Goal: Transaction & Acquisition: Purchase product/service

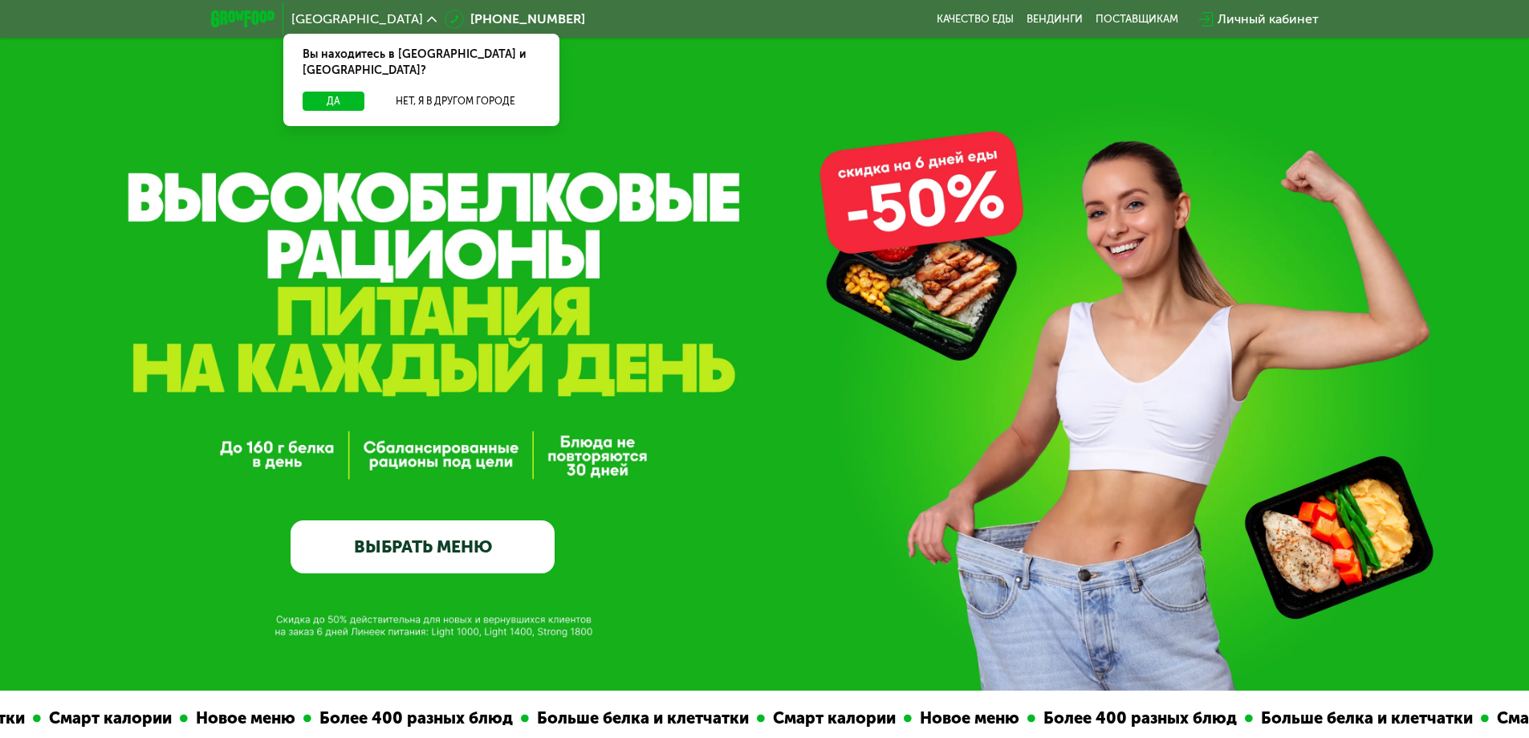
click at [439, 562] on link "ВЫБРАТЬ МЕНЮ" at bounding box center [423, 546] width 264 height 53
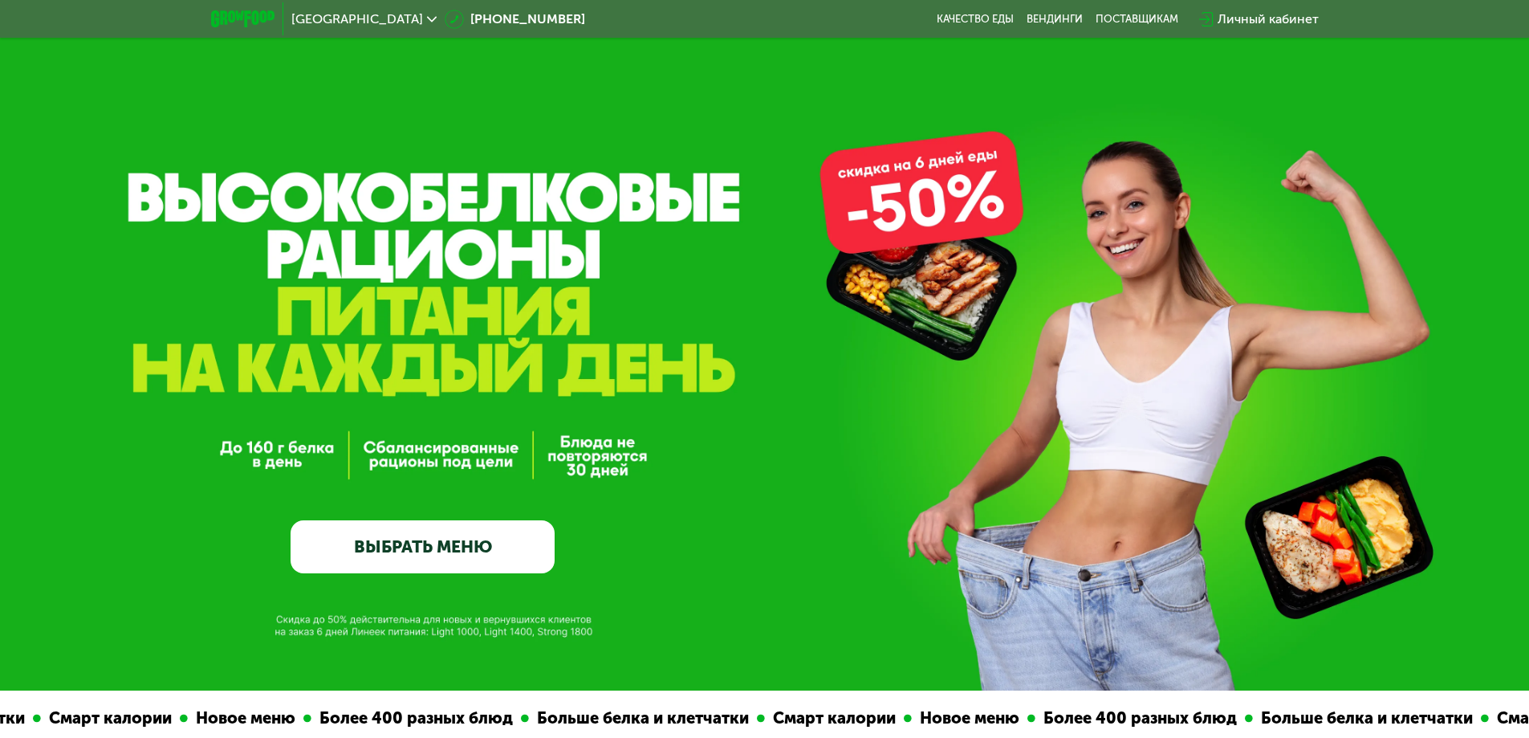
click at [401, 559] on link "ВЫБРАТЬ МЕНЮ" at bounding box center [423, 546] width 264 height 53
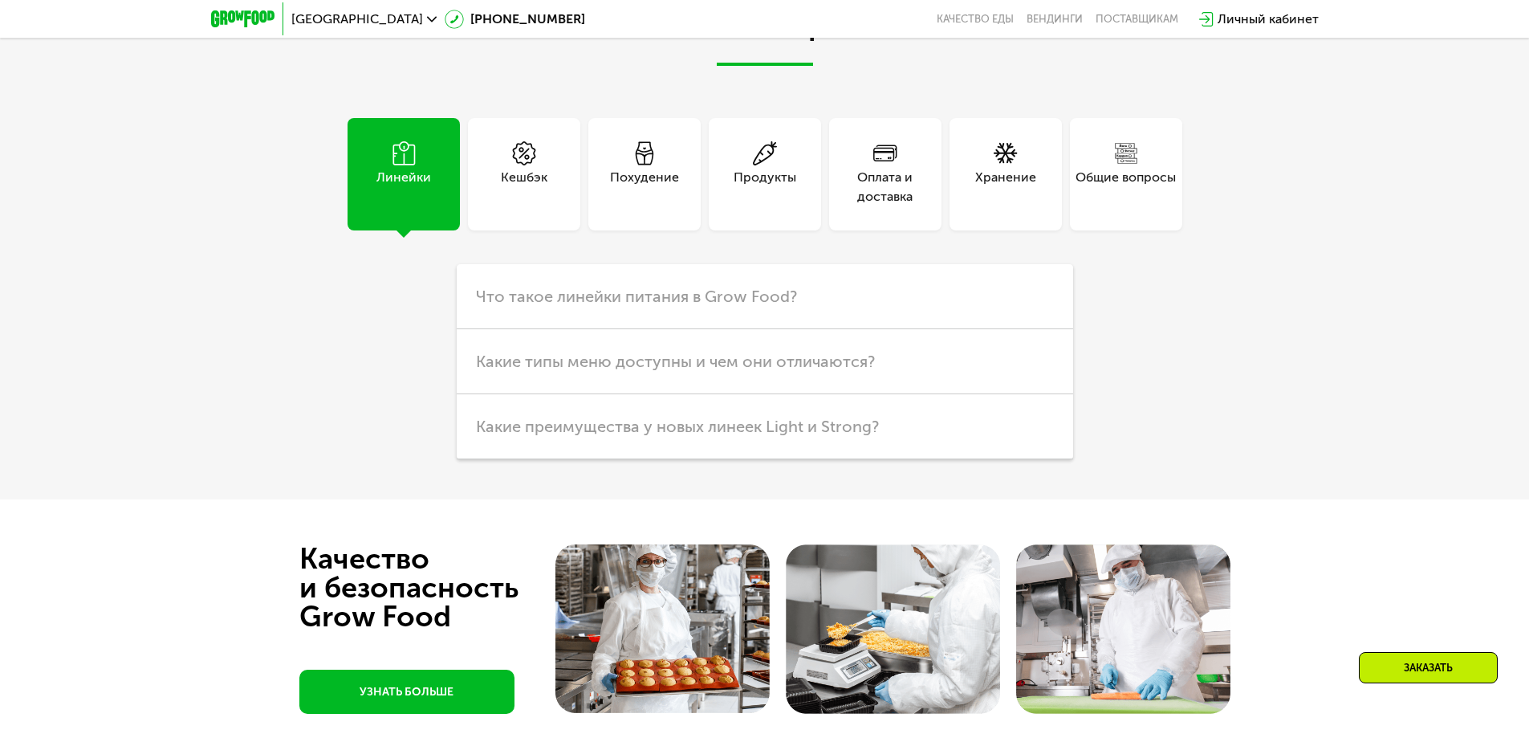
scroll to position [3756, 0]
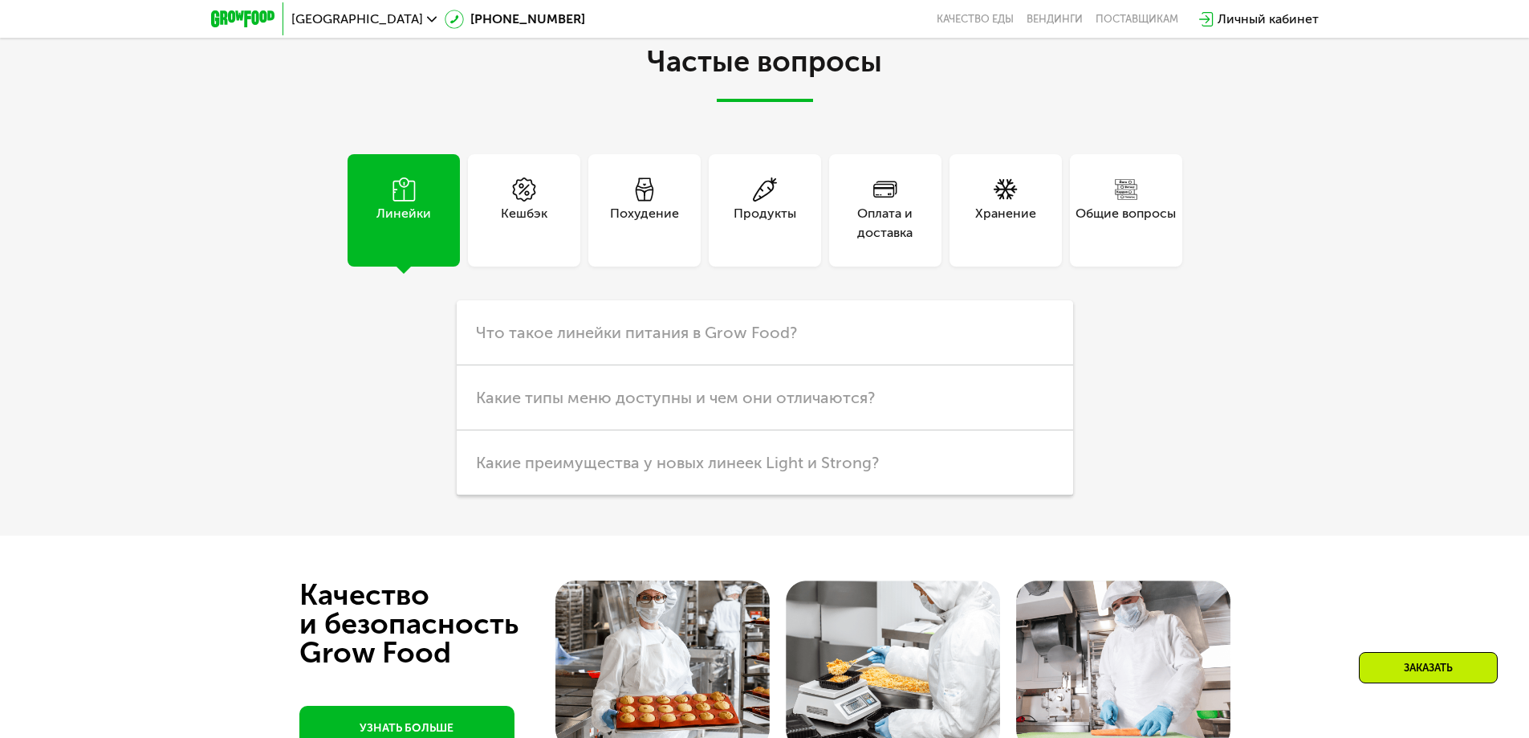
drag, startPoint x: 1533, startPoint y: 486, endPoint x: 1539, endPoint y: 575, distance: 90.1
click at [667, 229] on div "Похудение" at bounding box center [644, 223] width 69 height 39
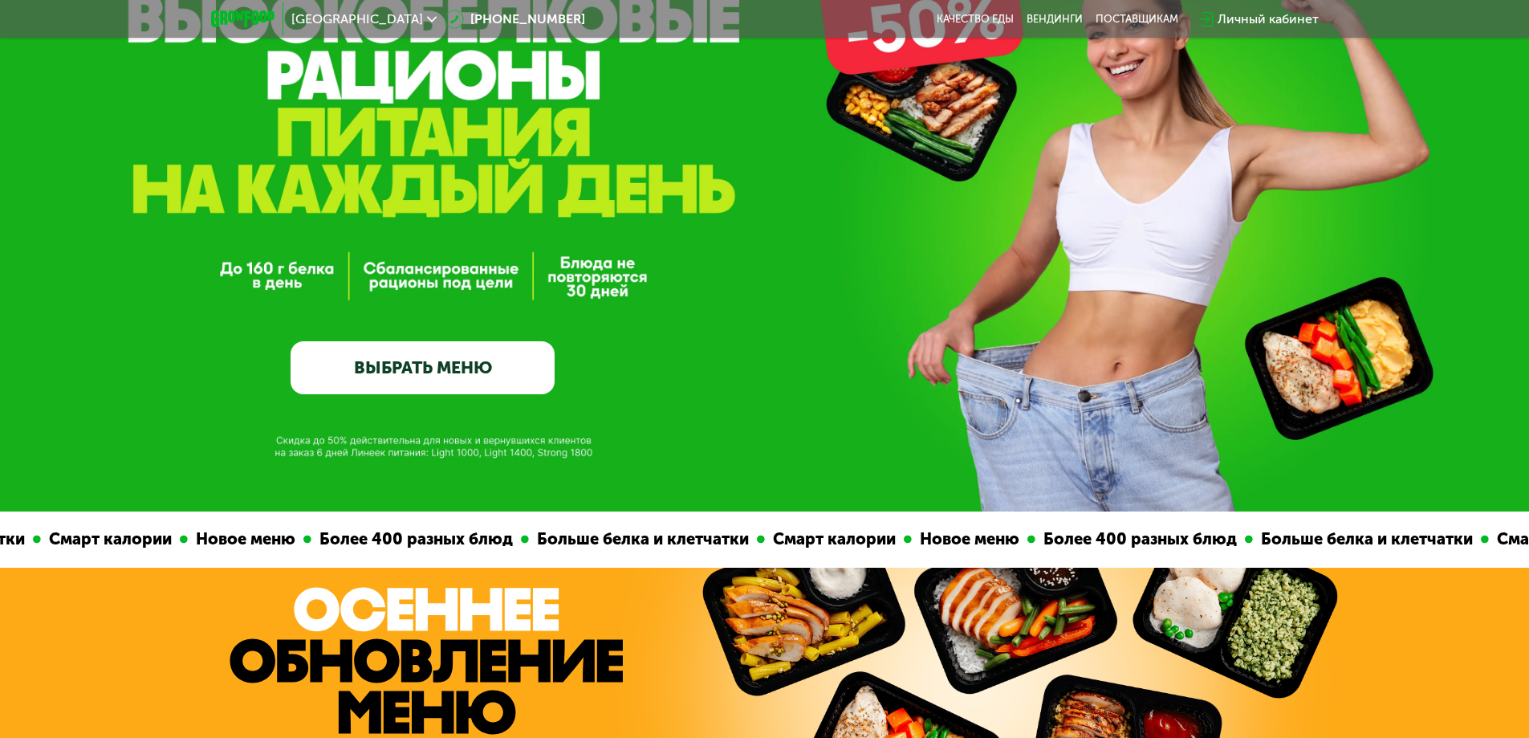
scroll to position [0, 0]
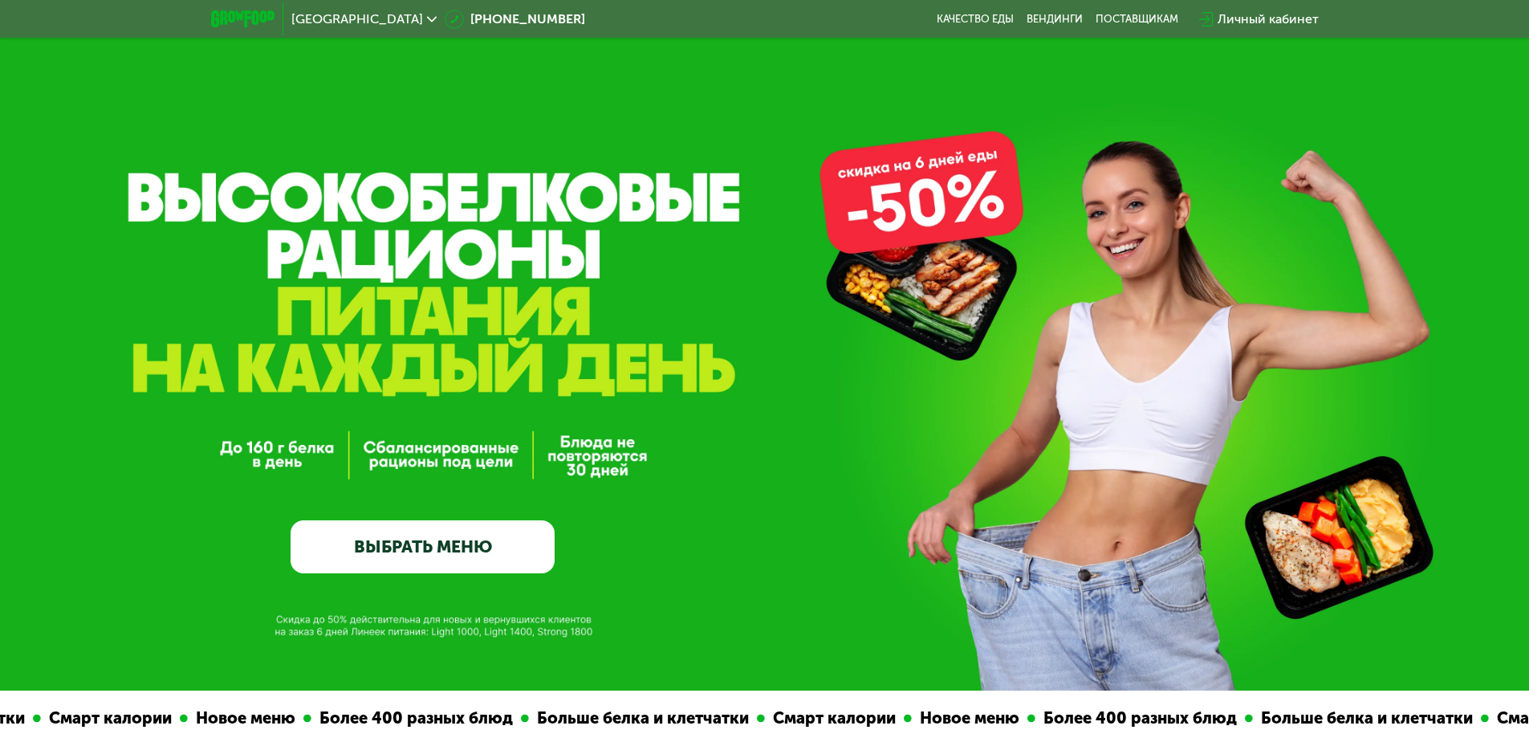
click at [514, 553] on link "ВЫБРАТЬ МЕНЮ" at bounding box center [423, 546] width 264 height 53
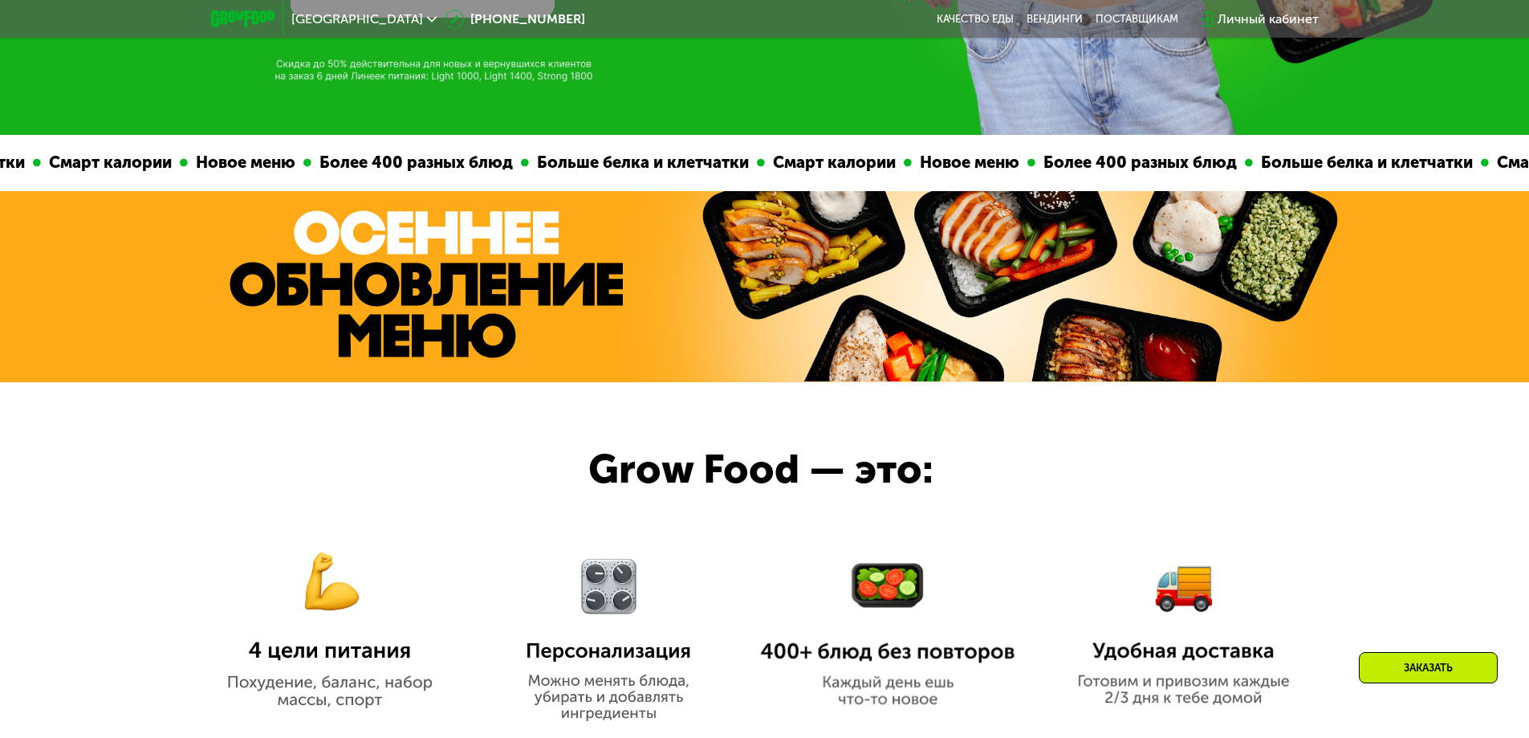
scroll to position [722, 0]
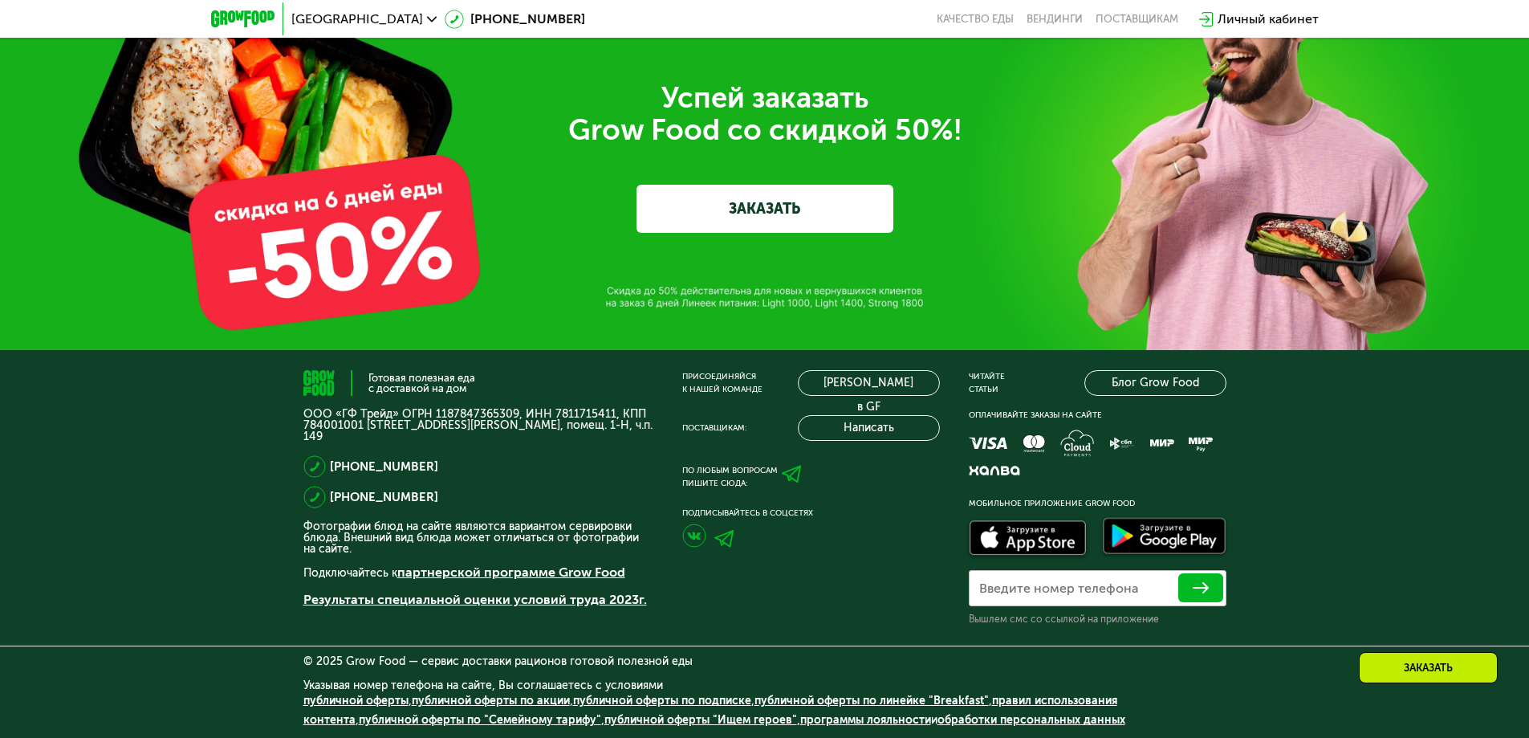
click at [807, 200] on link "ЗАКАЗАТЬ" at bounding box center [764, 209] width 257 height 48
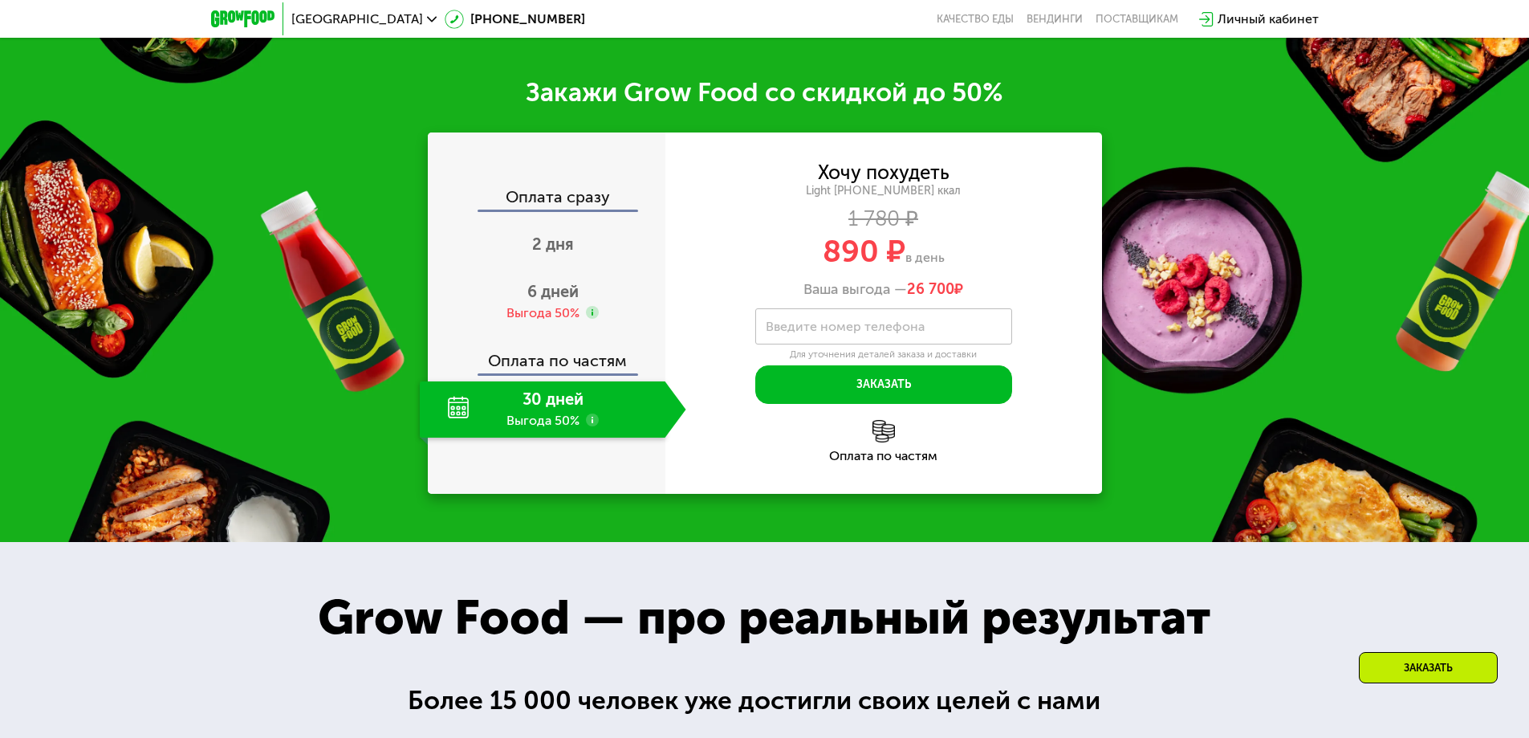
scroll to position [1274, 0]
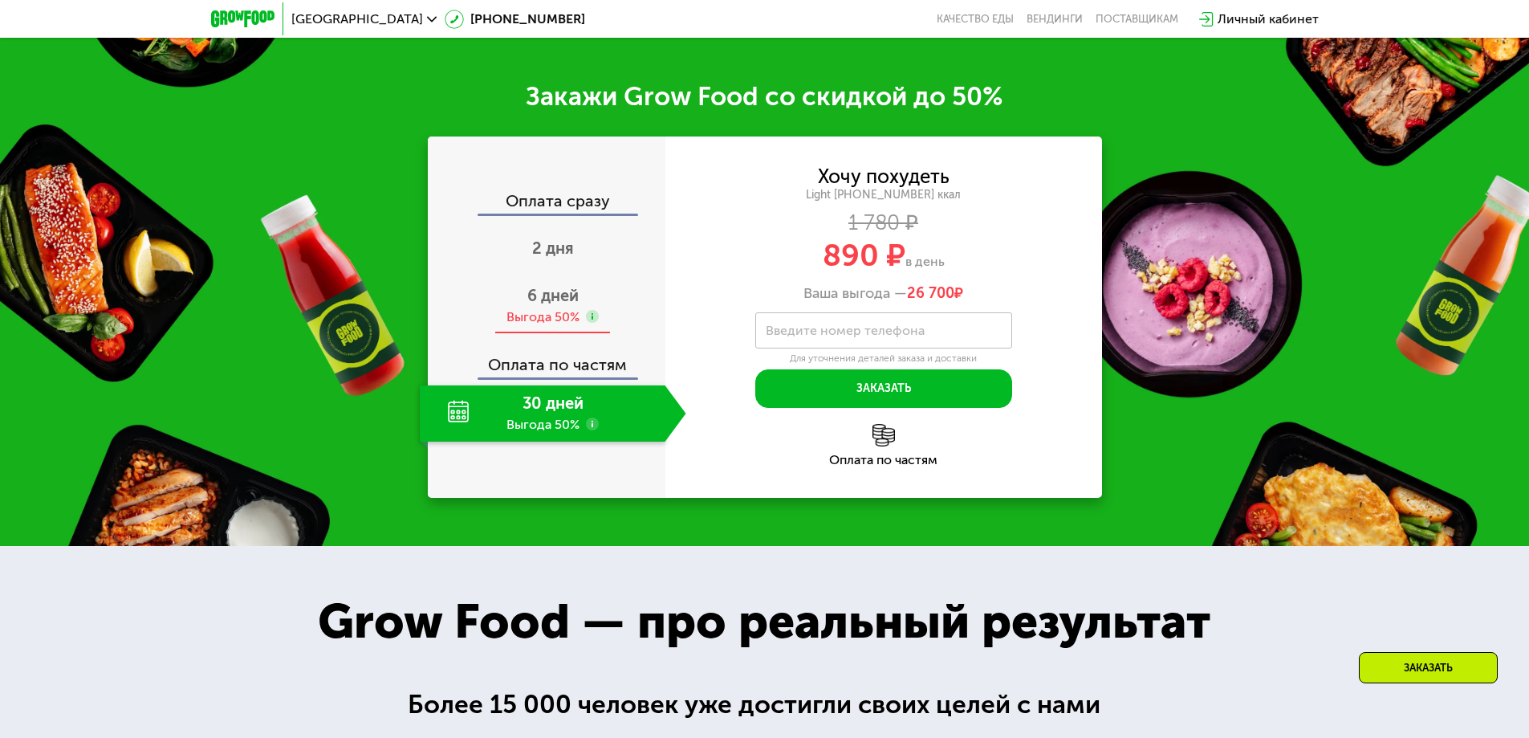
click at [567, 326] on div "Выгода 50%" at bounding box center [542, 317] width 73 height 18
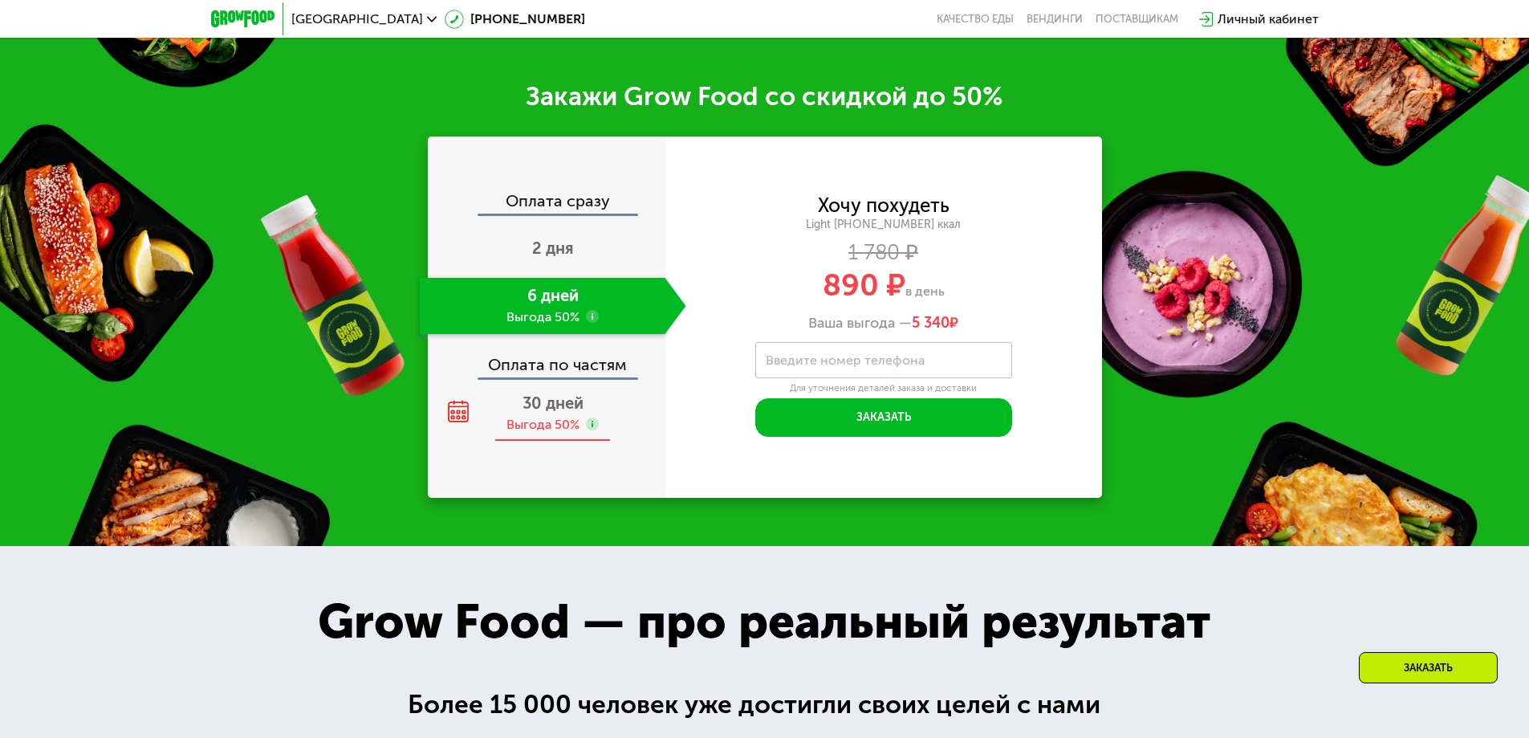
click at [600, 431] on div "30 дней Выгода 50%" at bounding box center [553, 413] width 266 height 56
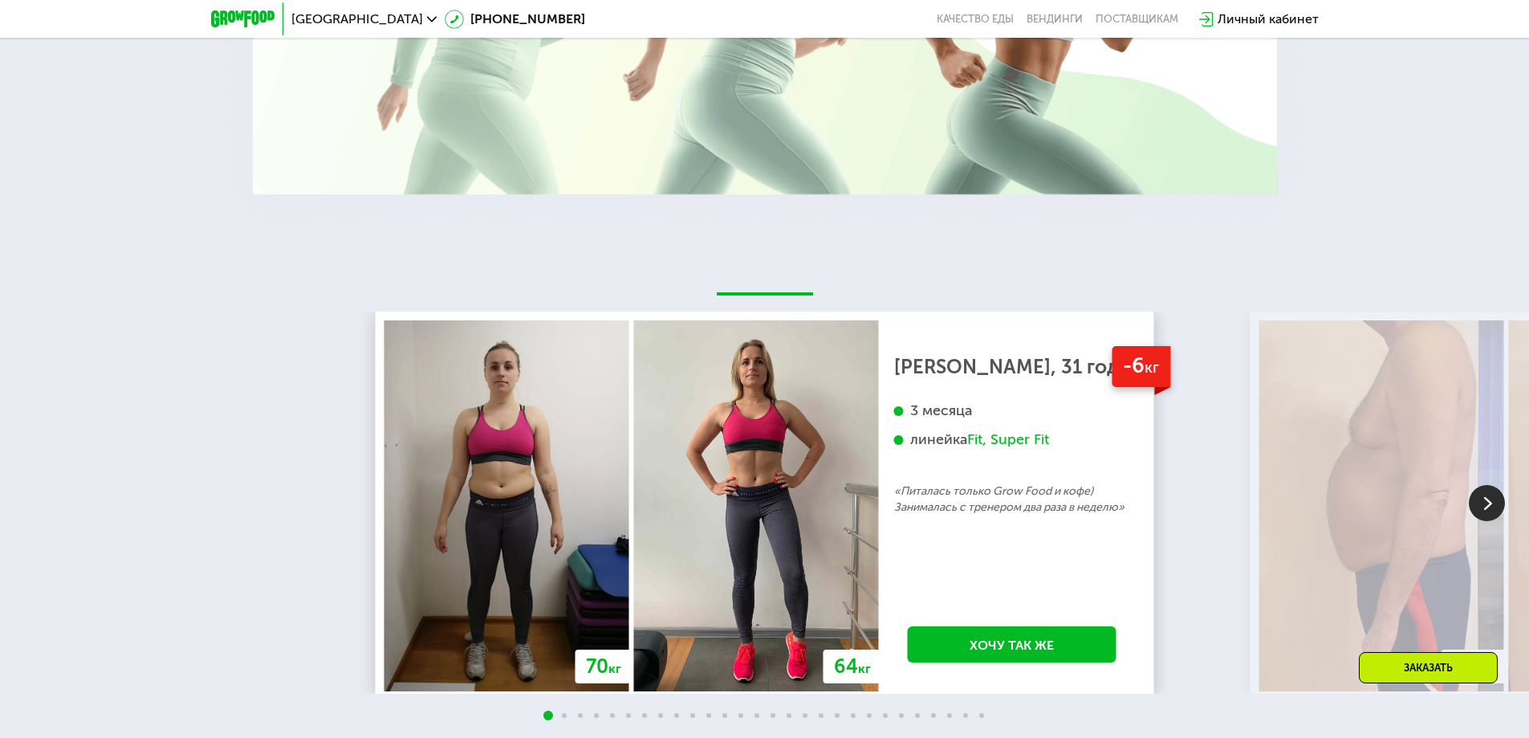
scroll to position [2398, 0]
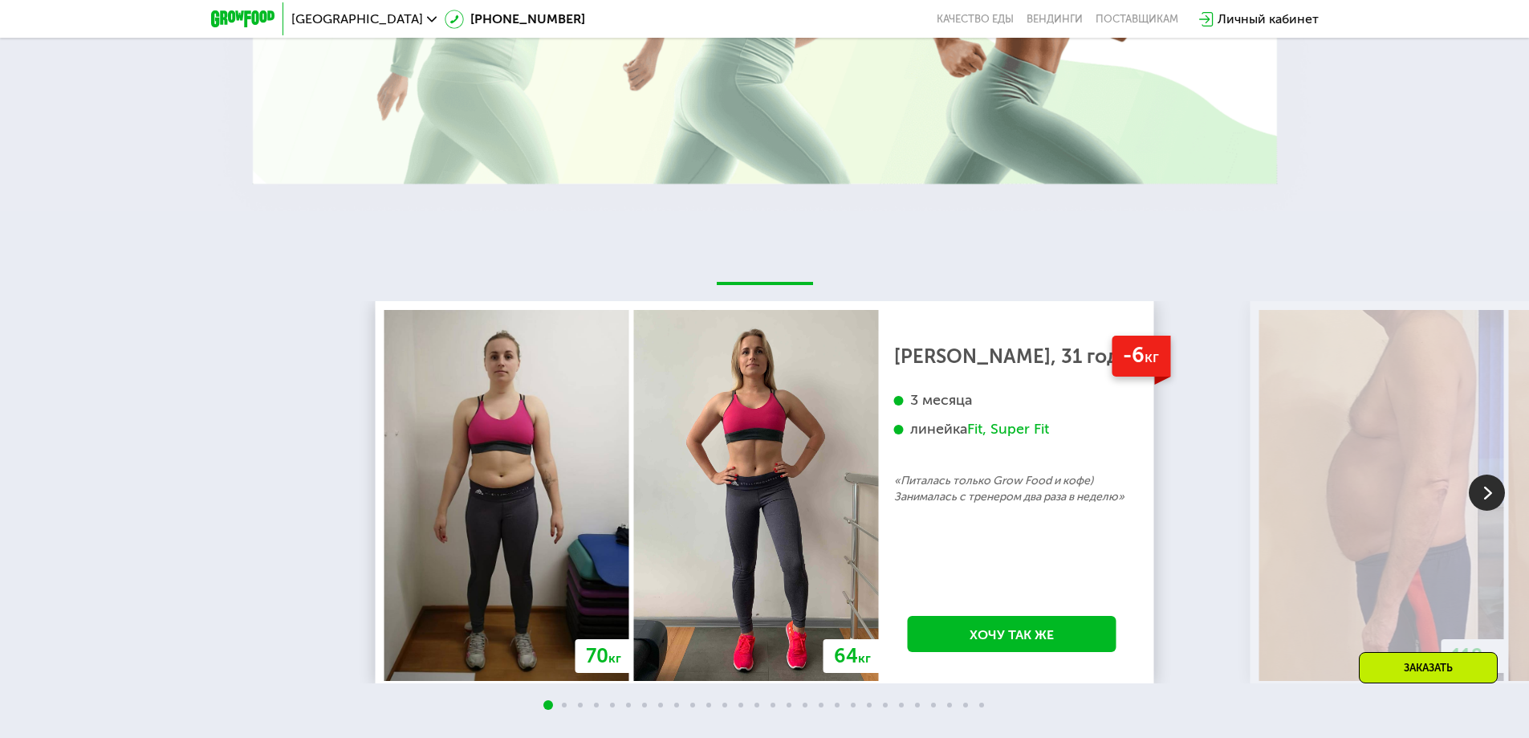
click at [1491, 495] on img at bounding box center [1487, 492] width 36 height 36
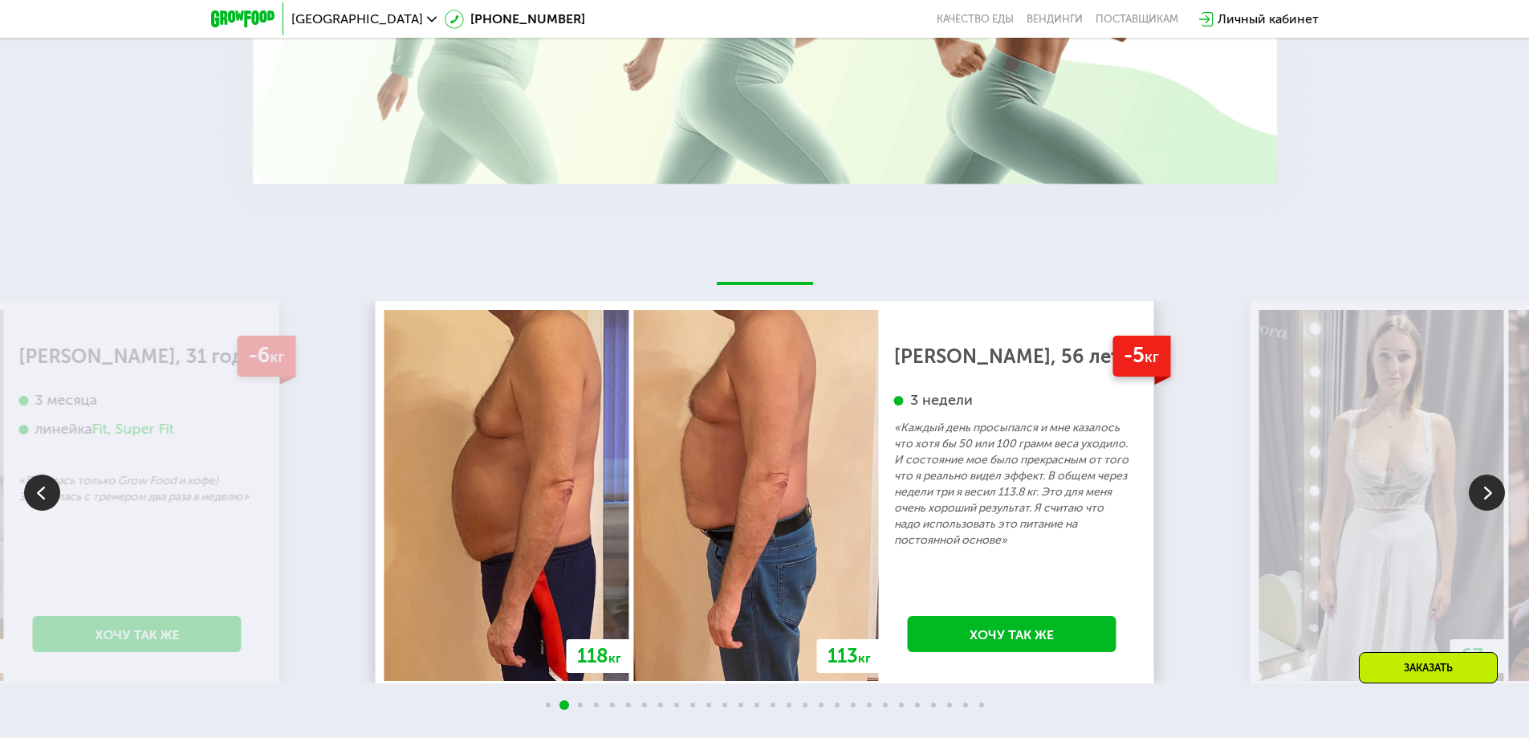
click at [1490, 492] on img at bounding box center [1487, 492] width 36 height 36
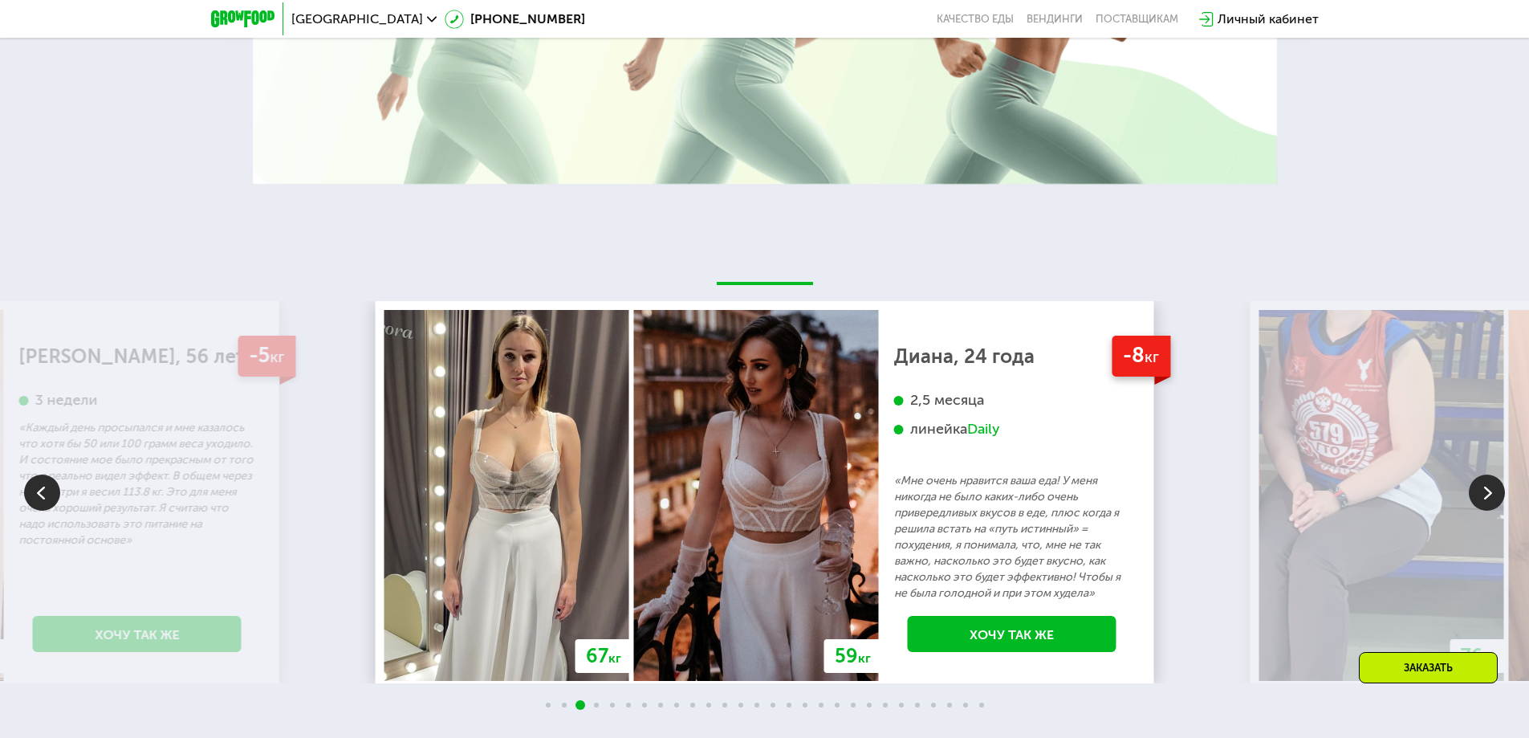
click at [1406, 662] on div "Заказать" at bounding box center [1428, 667] width 139 height 31
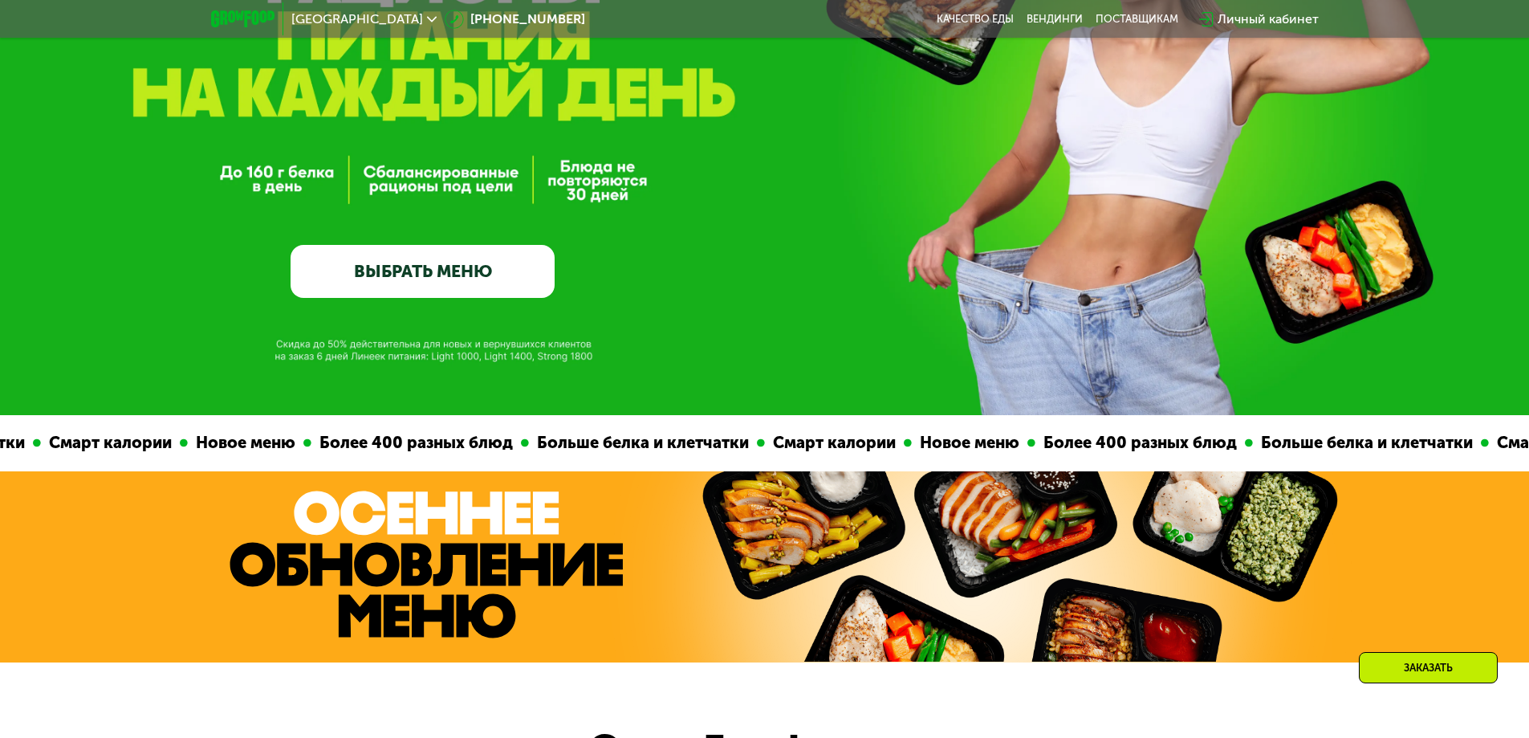
scroll to position [269, 0]
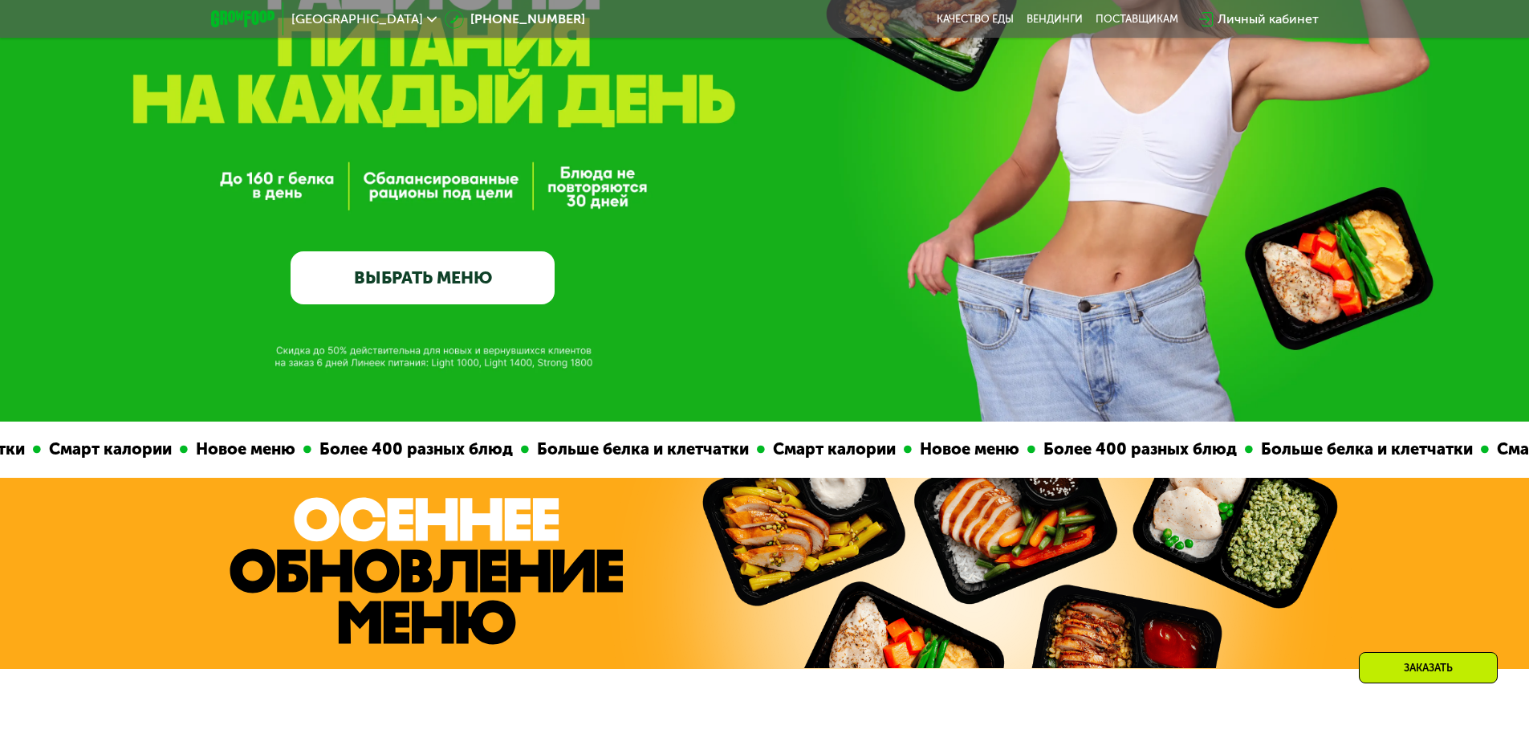
click at [453, 265] on link "ВЫБРАТЬ МЕНЮ" at bounding box center [423, 277] width 264 height 53
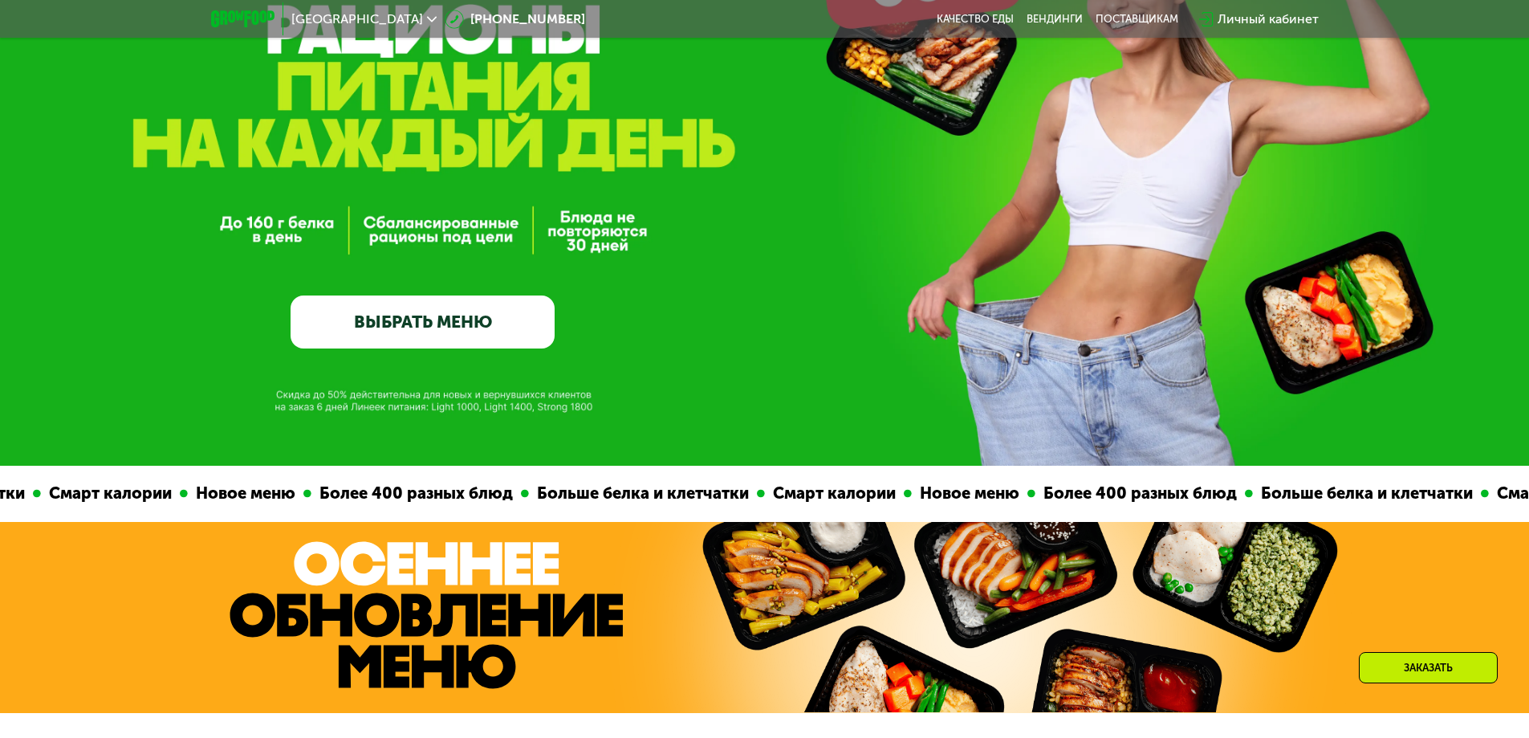
scroll to position [108, 0]
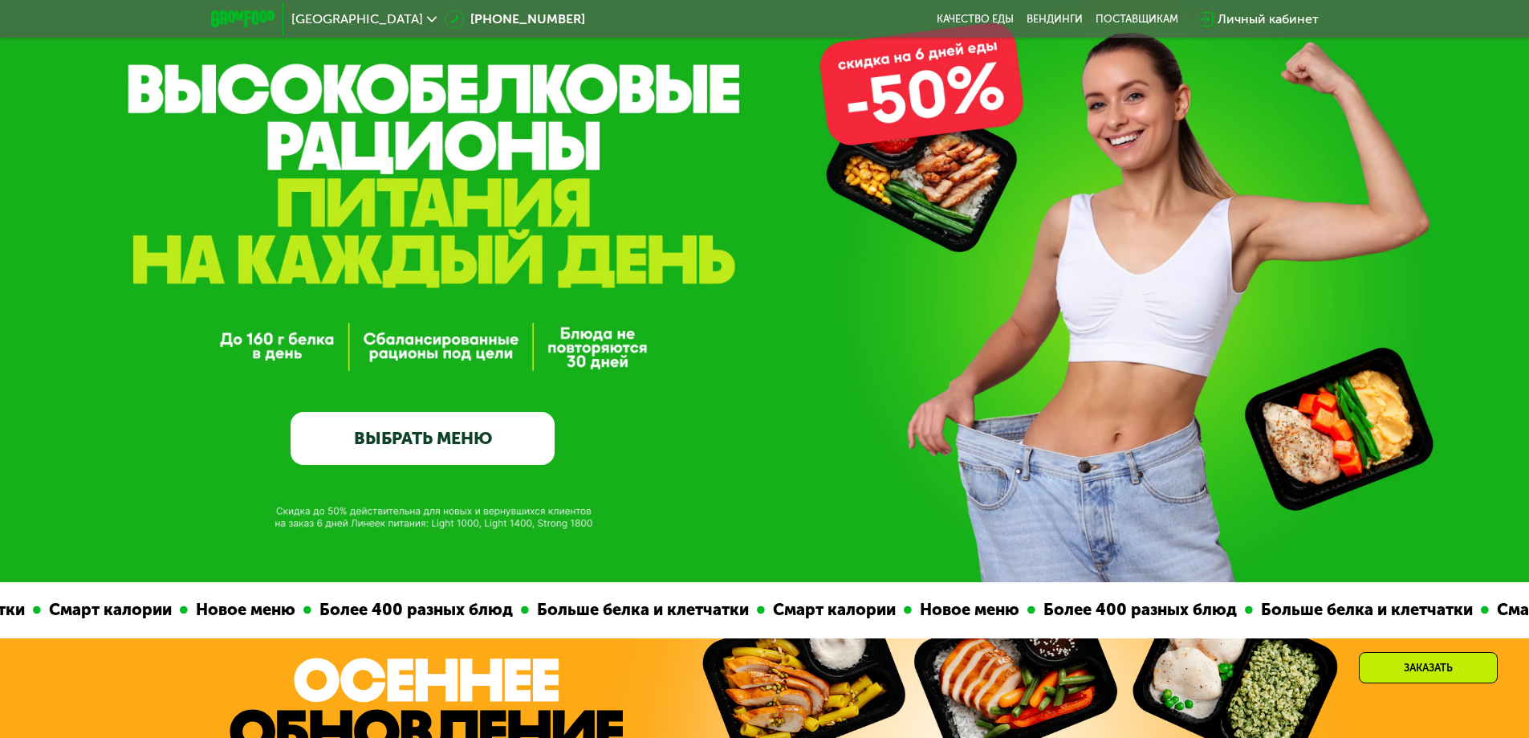
click at [447, 445] on link "ВЫБРАТЬ МЕНЮ" at bounding box center [423, 438] width 264 height 53
click at [448, 445] on link "ВЫБРАТЬ МЕНЮ" at bounding box center [423, 438] width 264 height 53
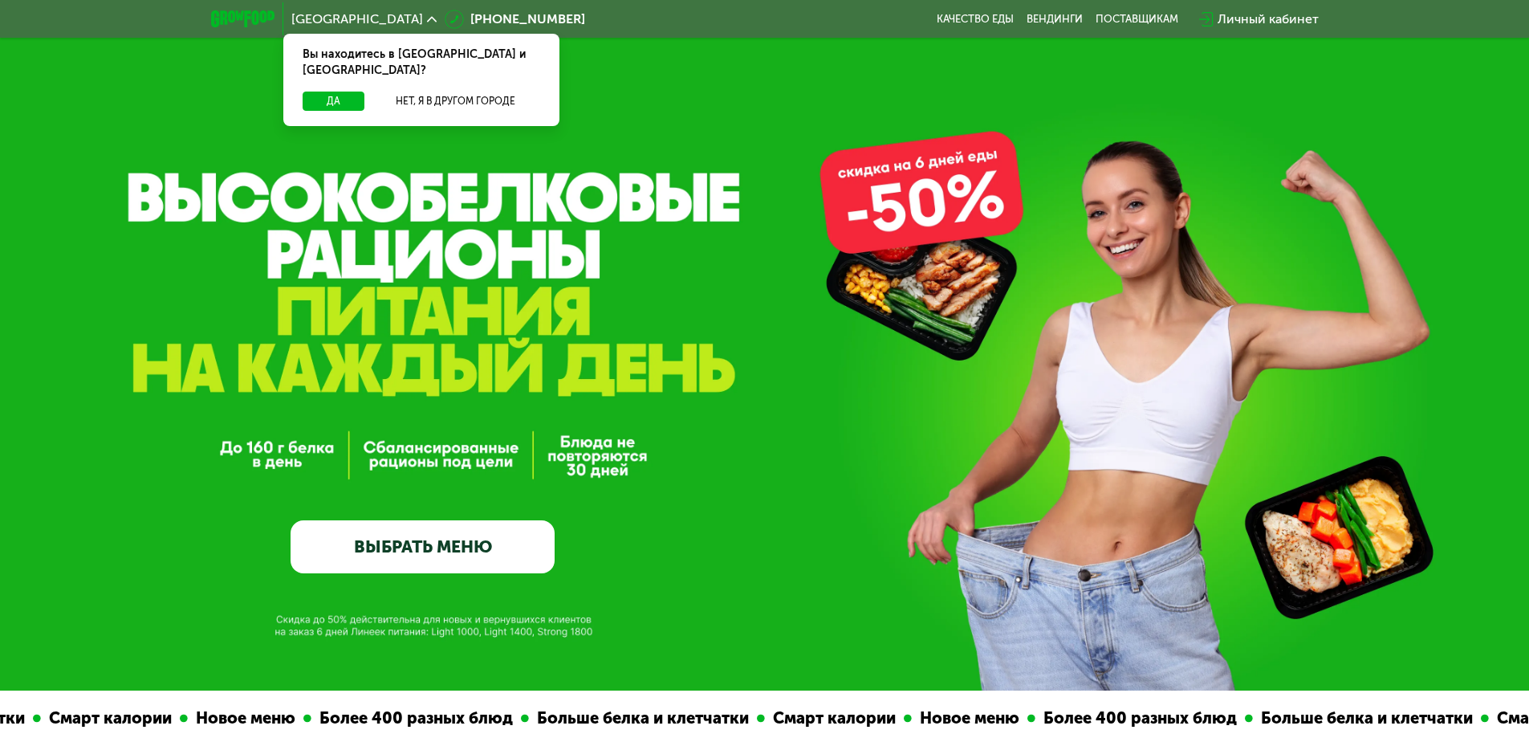
click at [425, 562] on link "ВЫБРАТЬ МЕНЮ" at bounding box center [423, 546] width 264 height 53
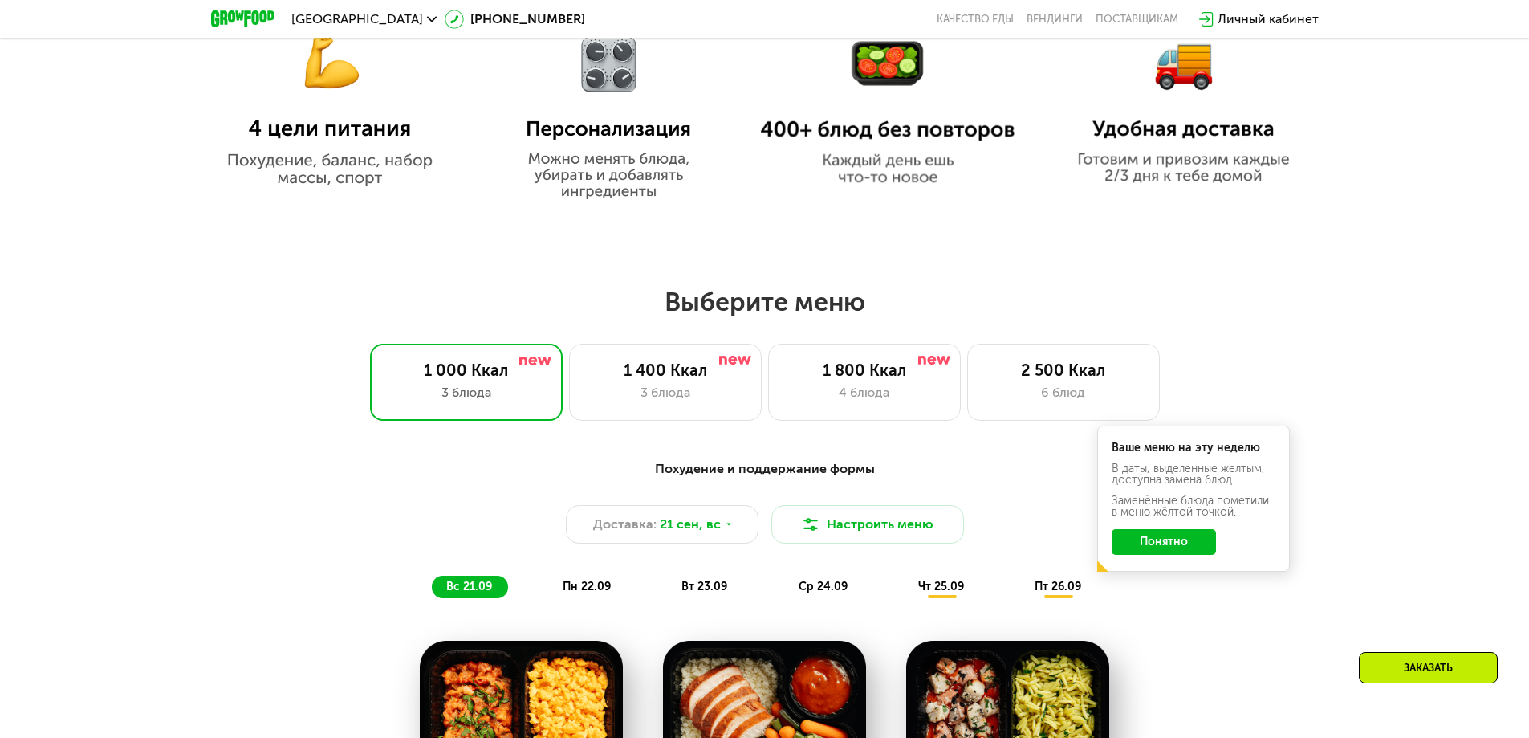
scroll to position [1124, 0]
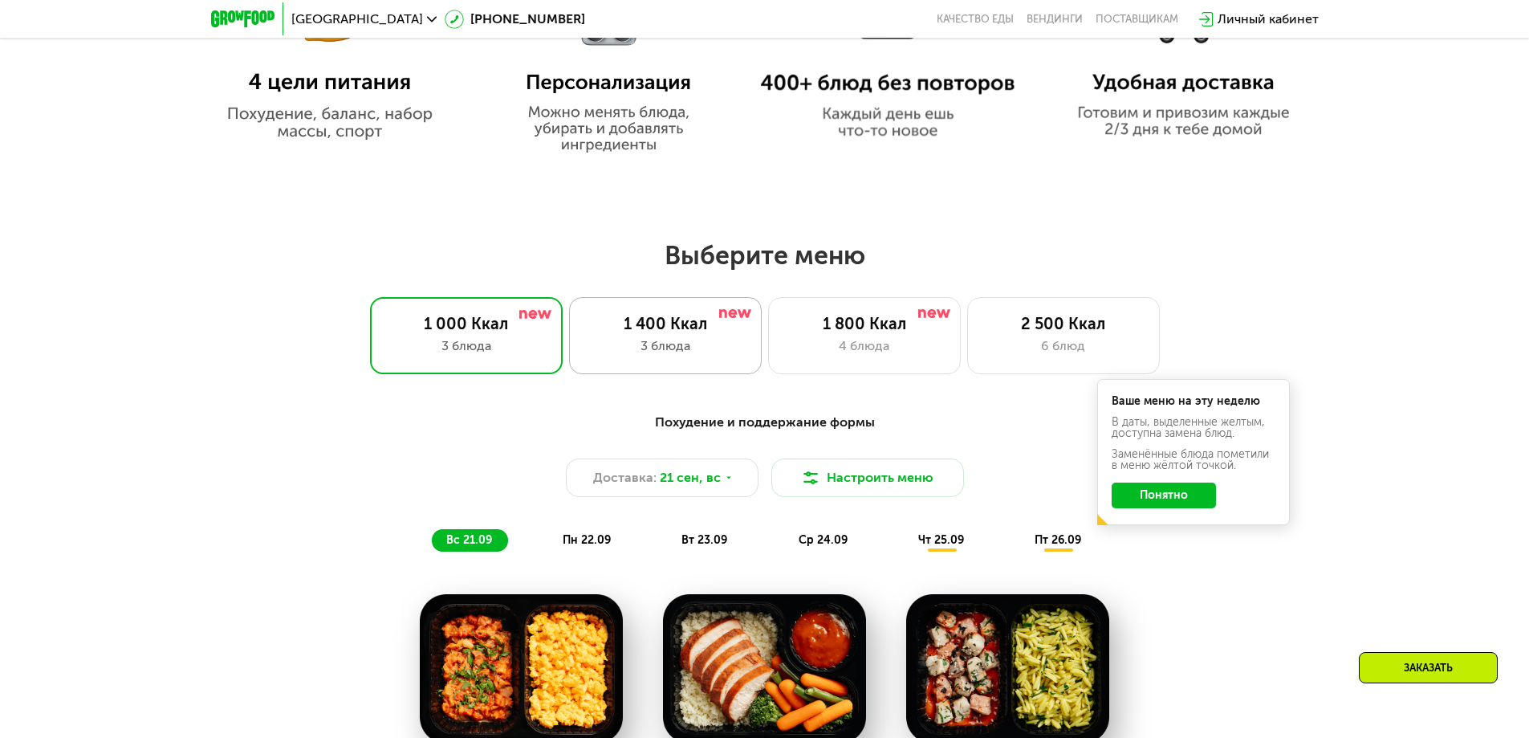
click at [681, 356] on div "3 блюда" at bounding box center [665, 345] width 159 height 19
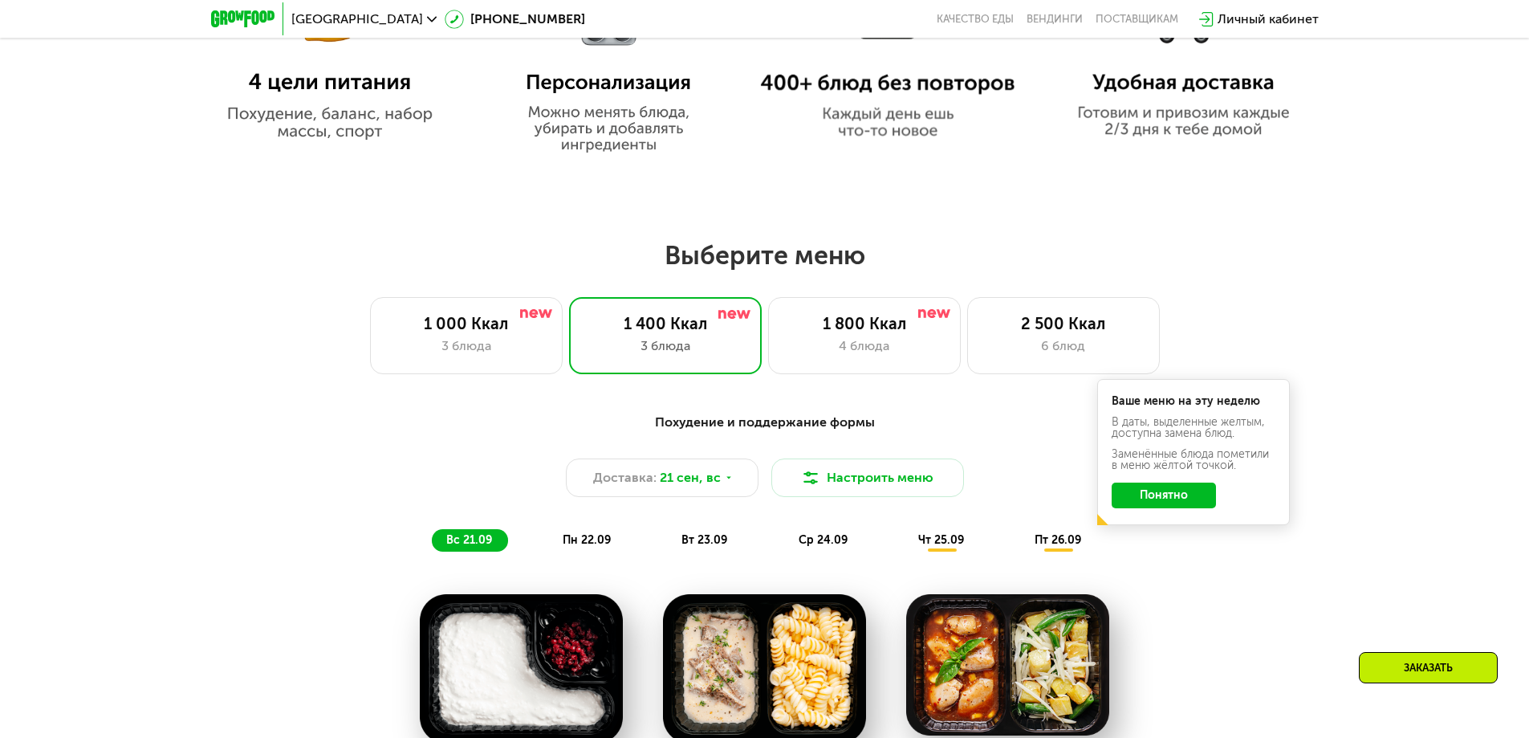
click at [1173, 502] on button "Понятно" at bounding box center [1164, 495] width 104 height 26
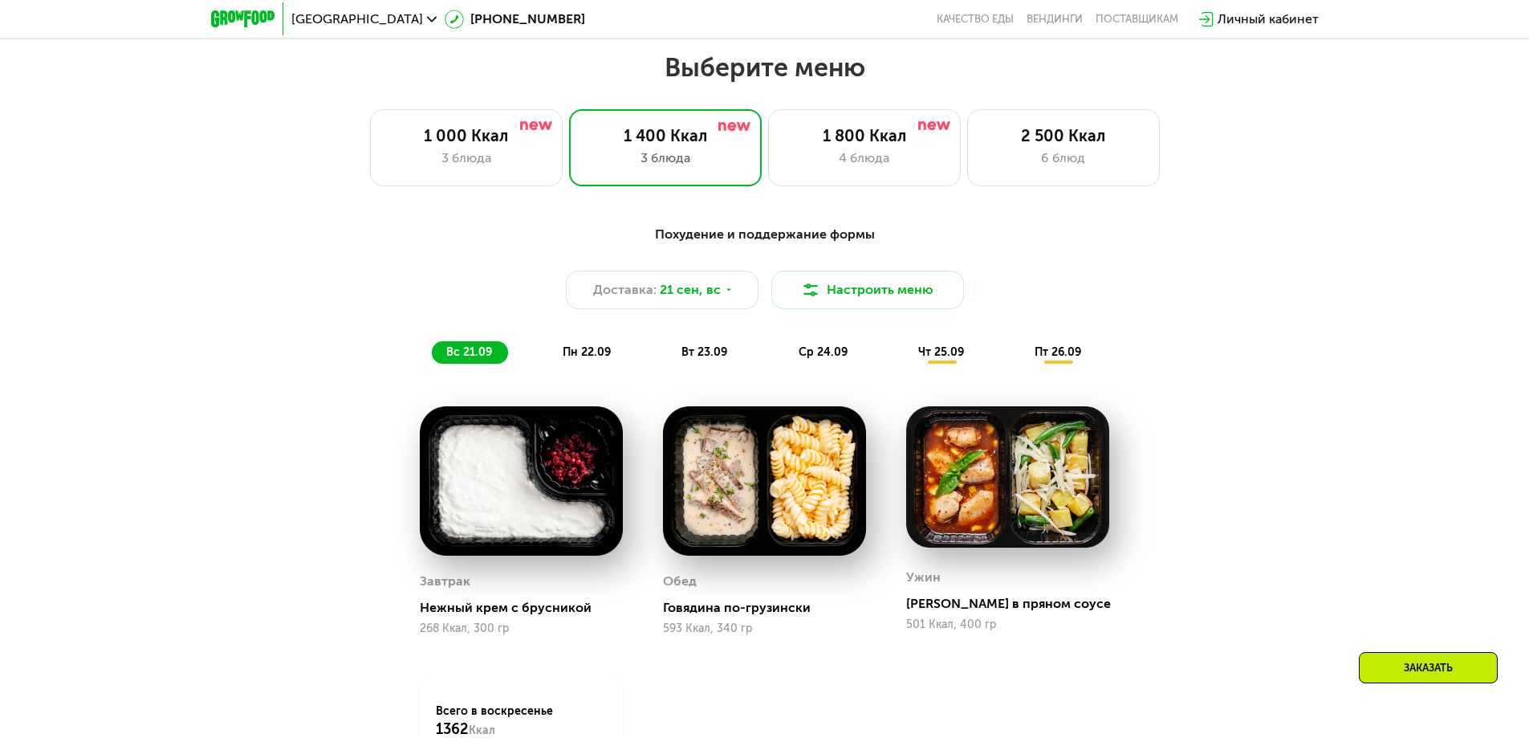
scroll to position [1204, 0]
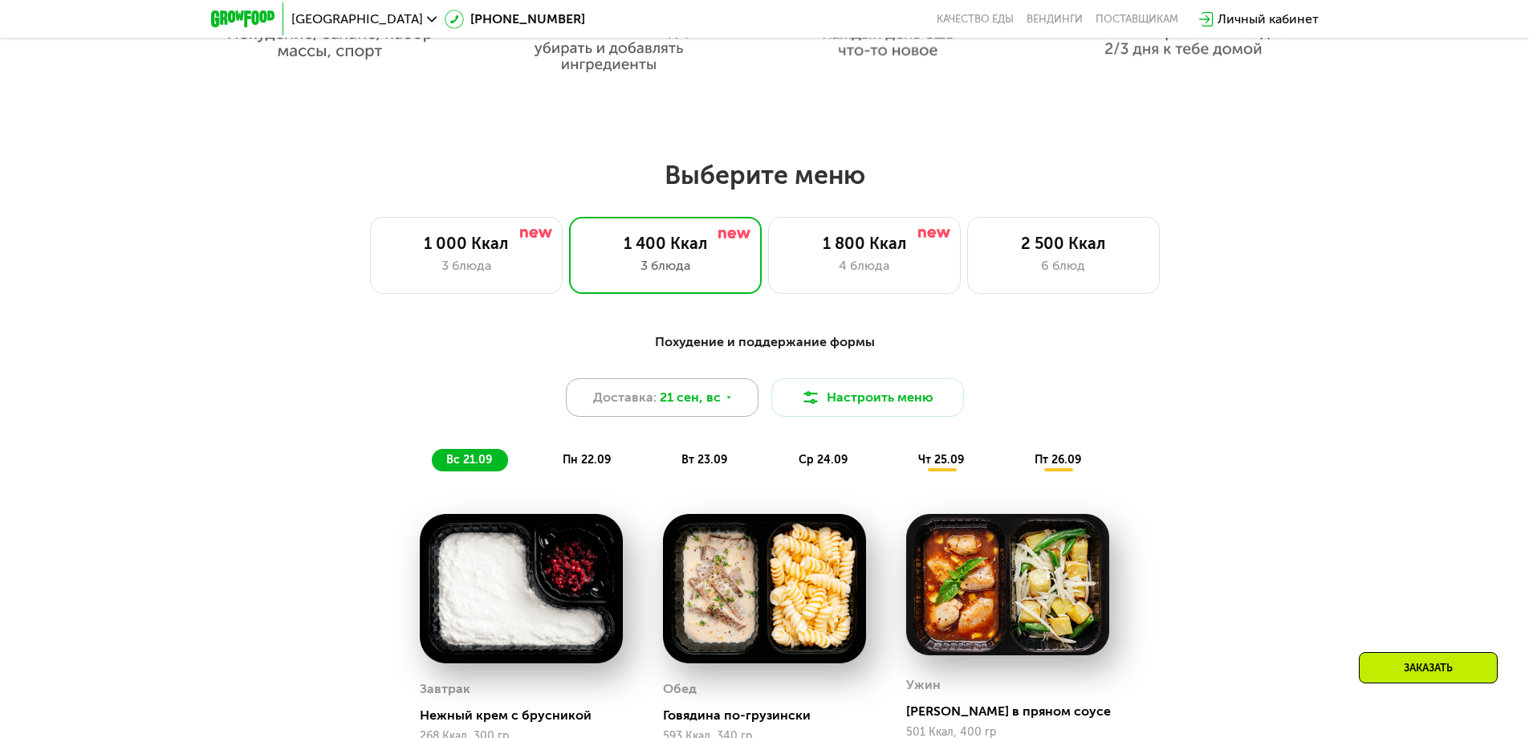
click at [724, 402] on icon at bounding box center [729, 397] width 10 height 10
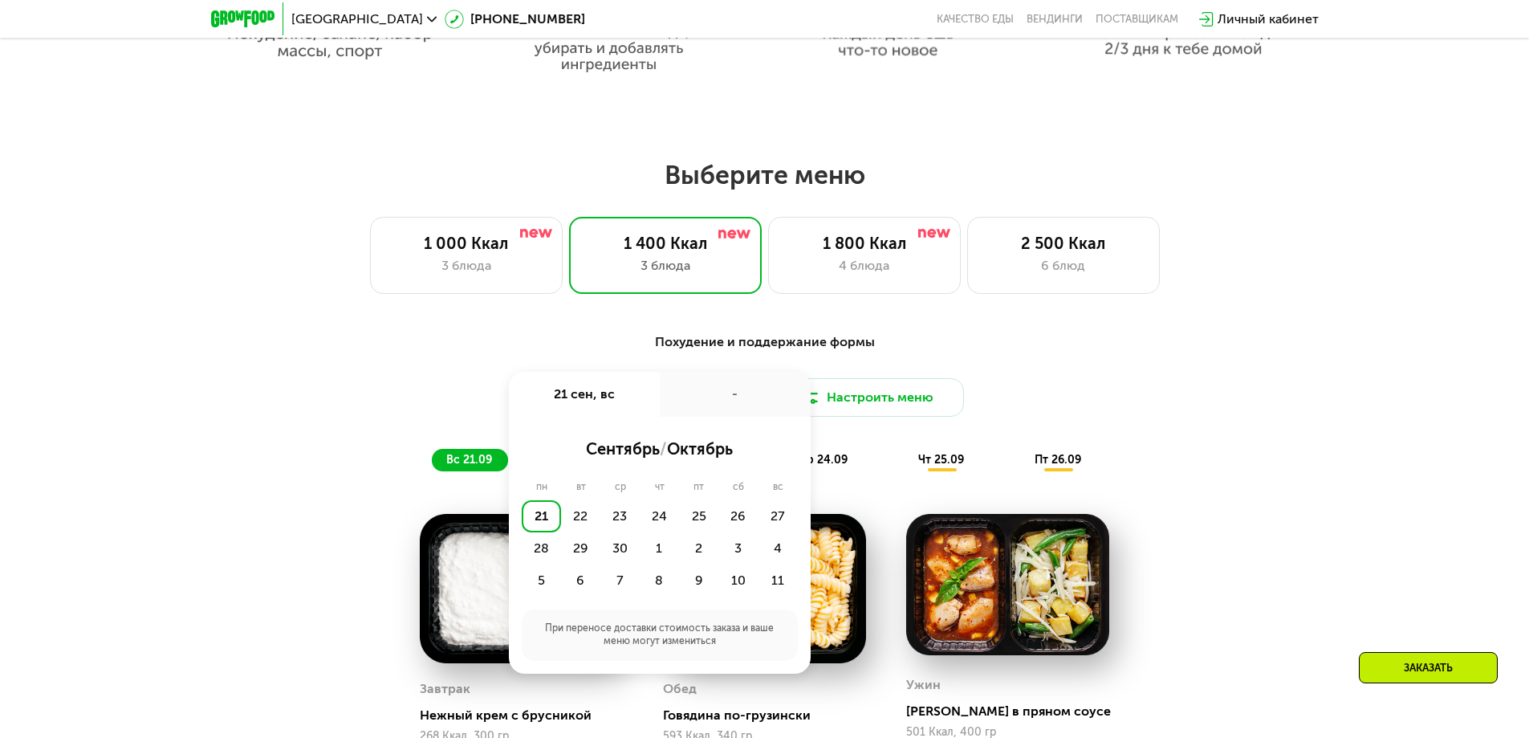
click at [722, 404] on div "-" at bounding box center [735, 394] width 151 height 45
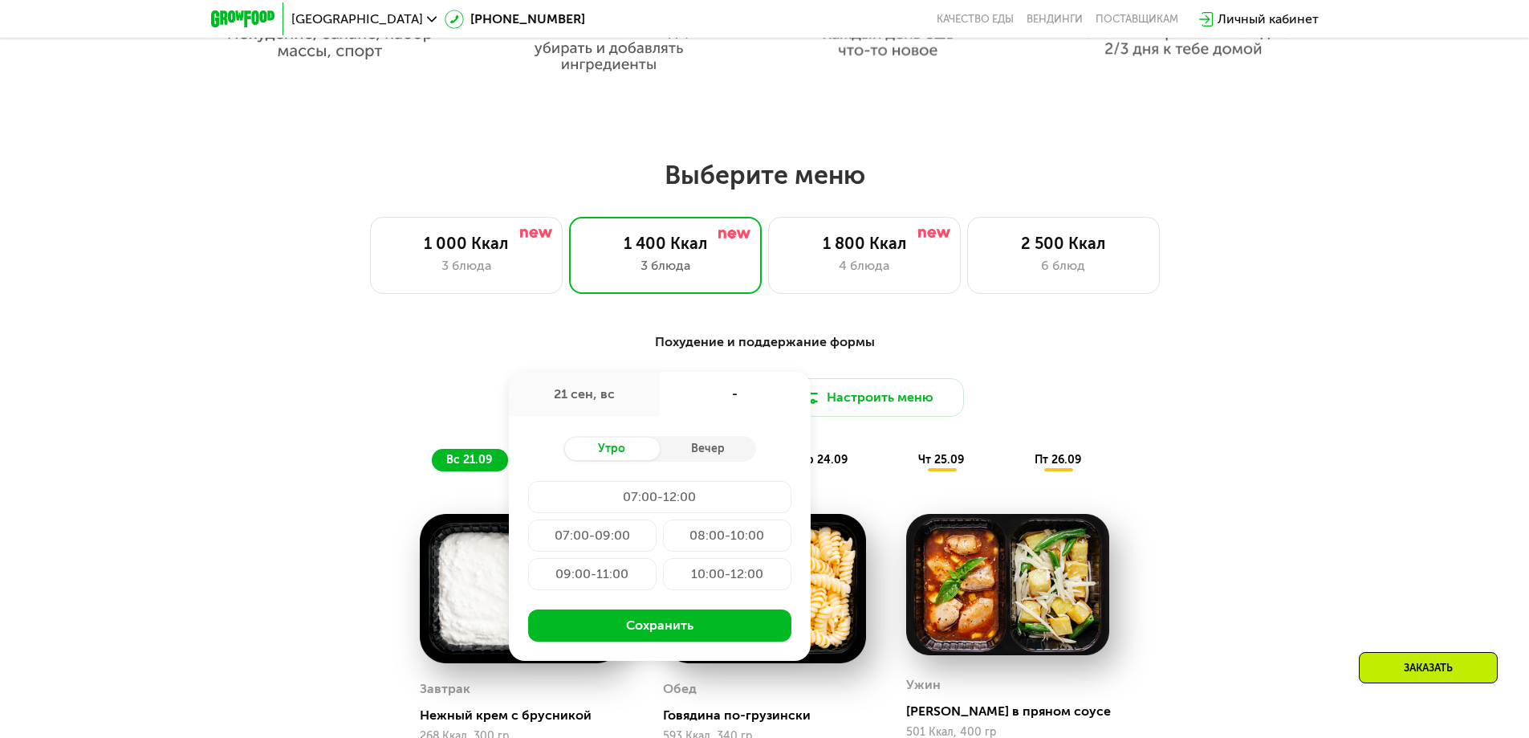
click at [1120, 405] on div "Доставка: 21 сен, вс 21 сен, вс - Утро Вечер 07:00-12:00 07:00-09:00 08:00-10:0…" at bounding box center [765, 397] width 950 height 39
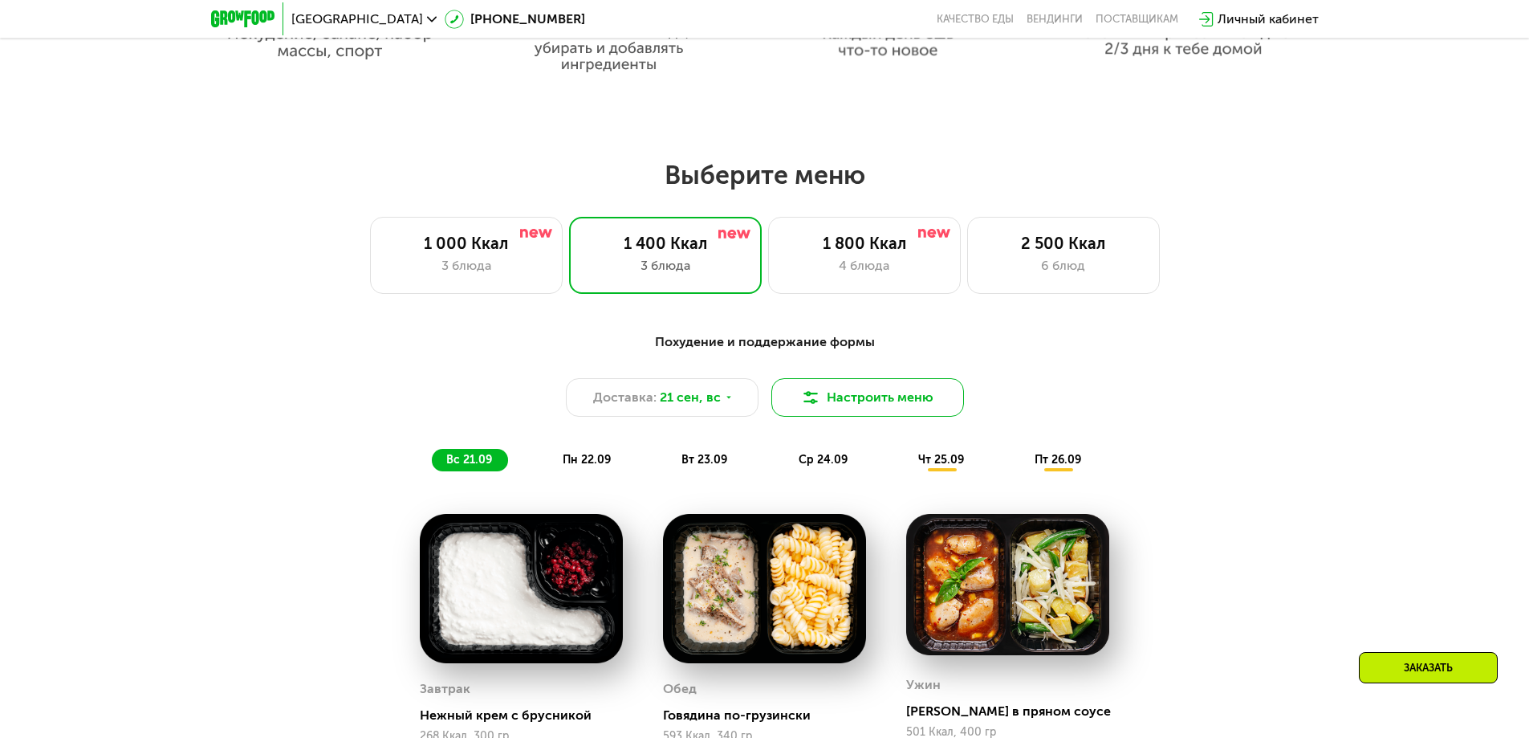
click at [929, 417] on button "Настроить меню" at bounding box center [867, 397] width 193 height 39
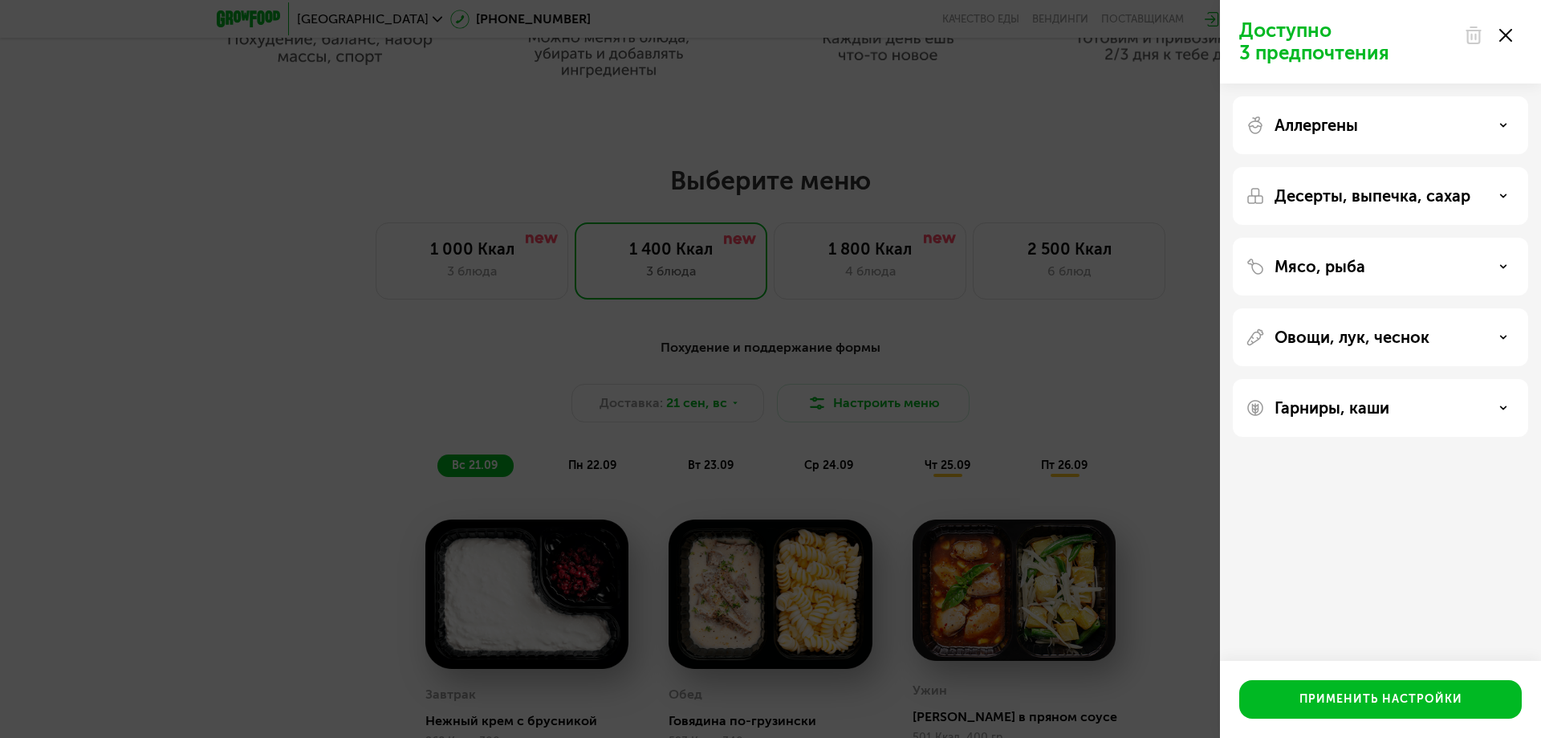
click at [1506, 37] on icon at bounding box center [1505, 35] width 13 height 13
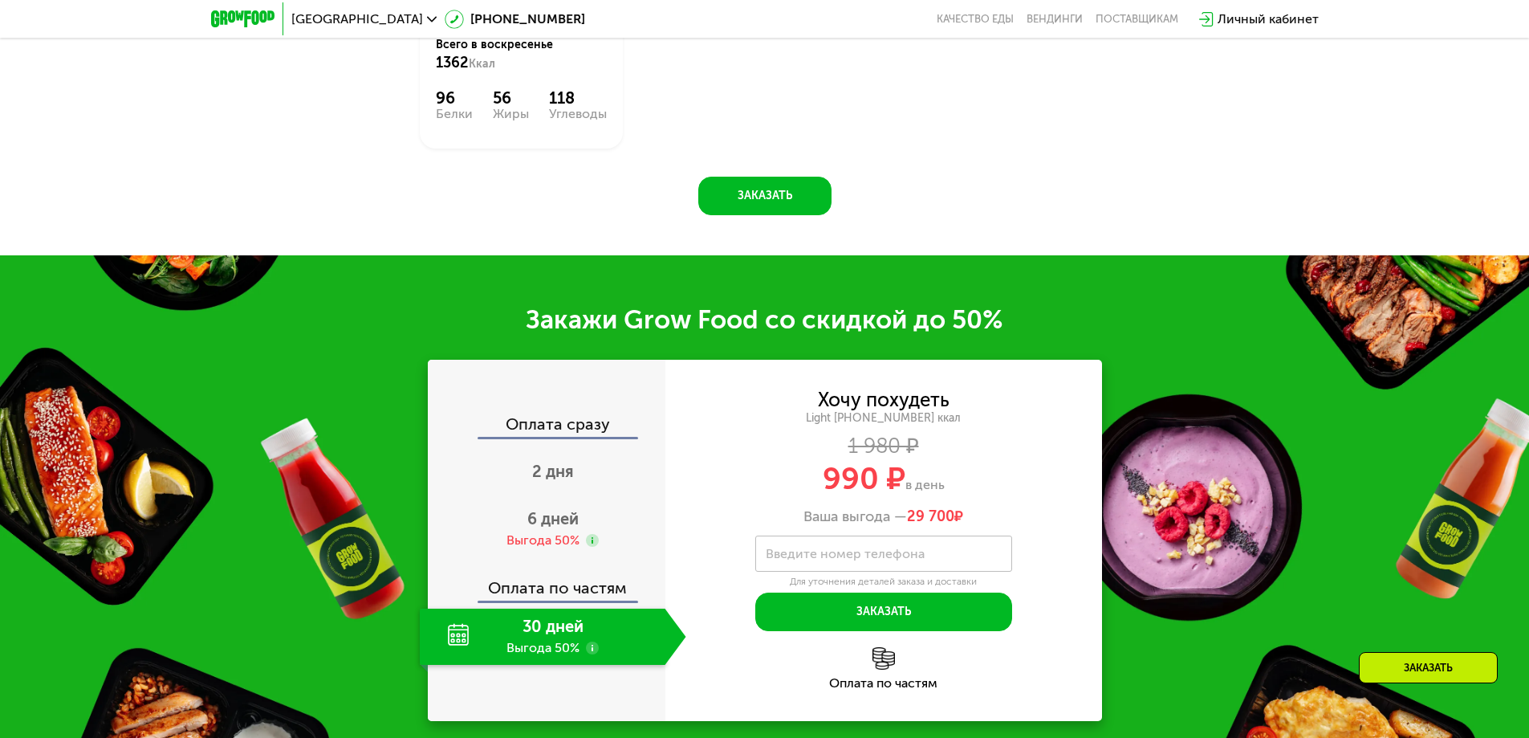
scroll to position [2006, 0]
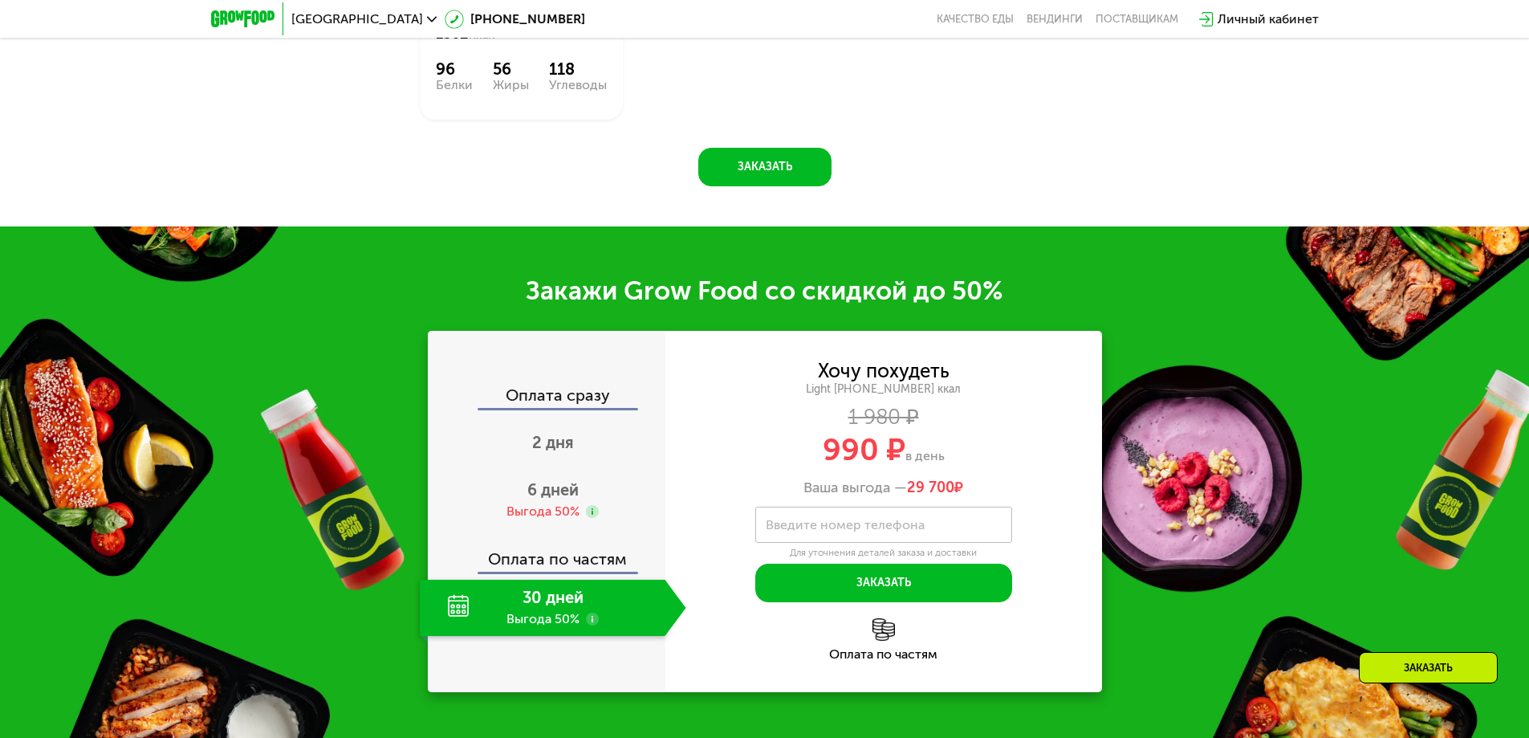
click at [894, 529] on label "Введите номер телефона" at bounding box center [845, 524] width 159 height 9
click at [894, 531] on input "Введите номер телефона" at bounding box center [883, 524] width 257 height 36
click at [880, 585] on button "Заказать" at bounding box center [883, 582] width 257 height 39
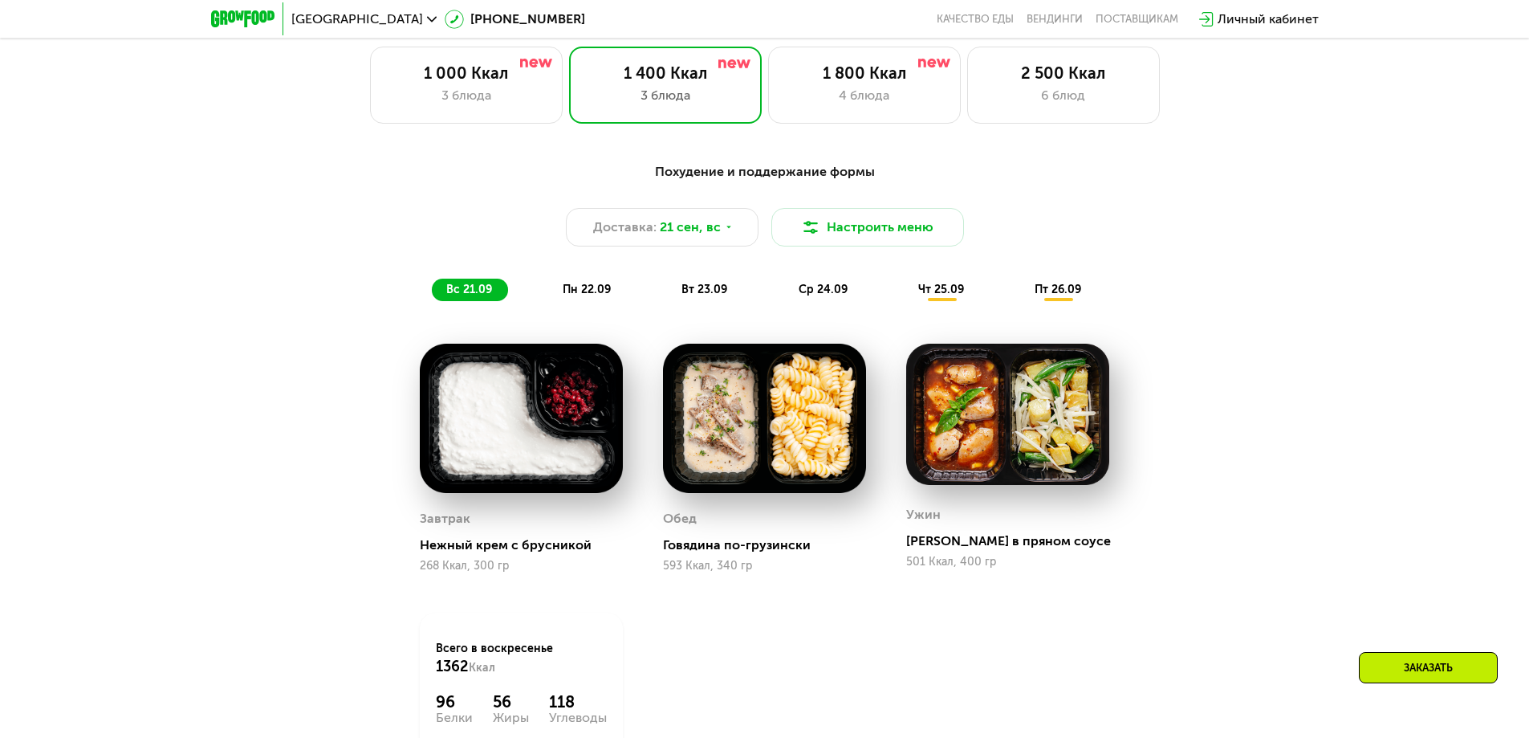
scroll to position [1364, 0]
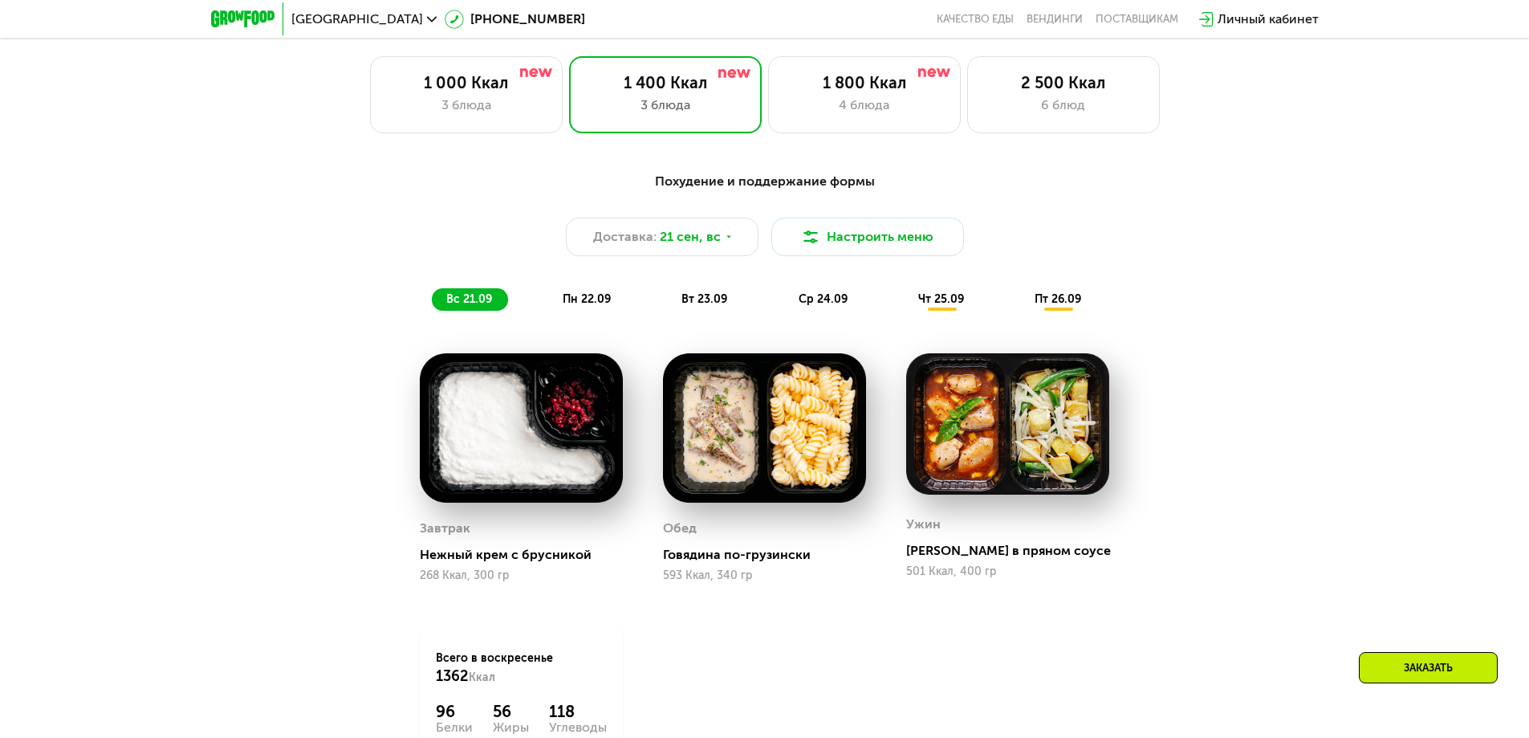
click at [941, 306] on span "чт 25.09" at bounding box center [941, 299] width 46 height 14
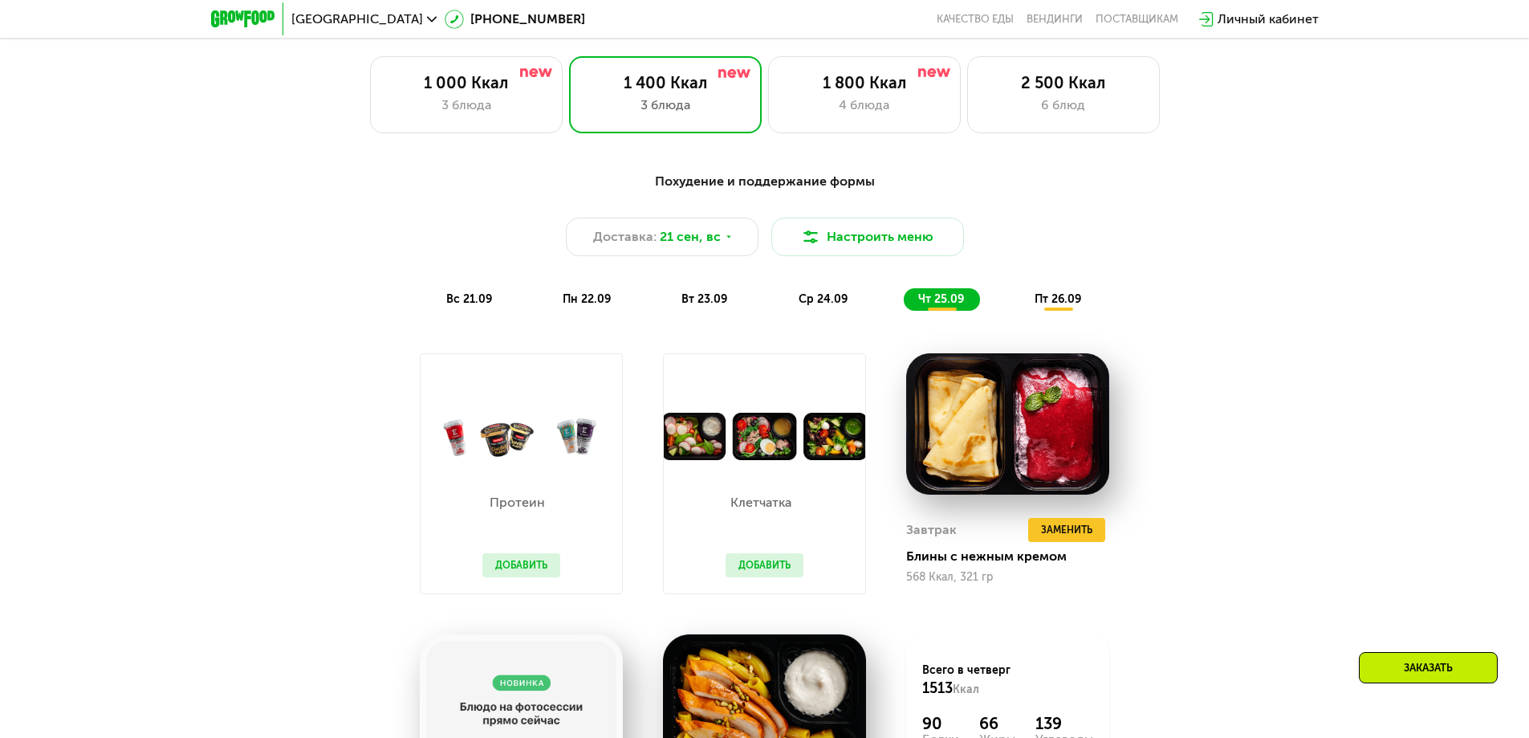
click at [1052, 299] on span "пт 26.09" at bounding box center [1058, 299] width 47 height 14
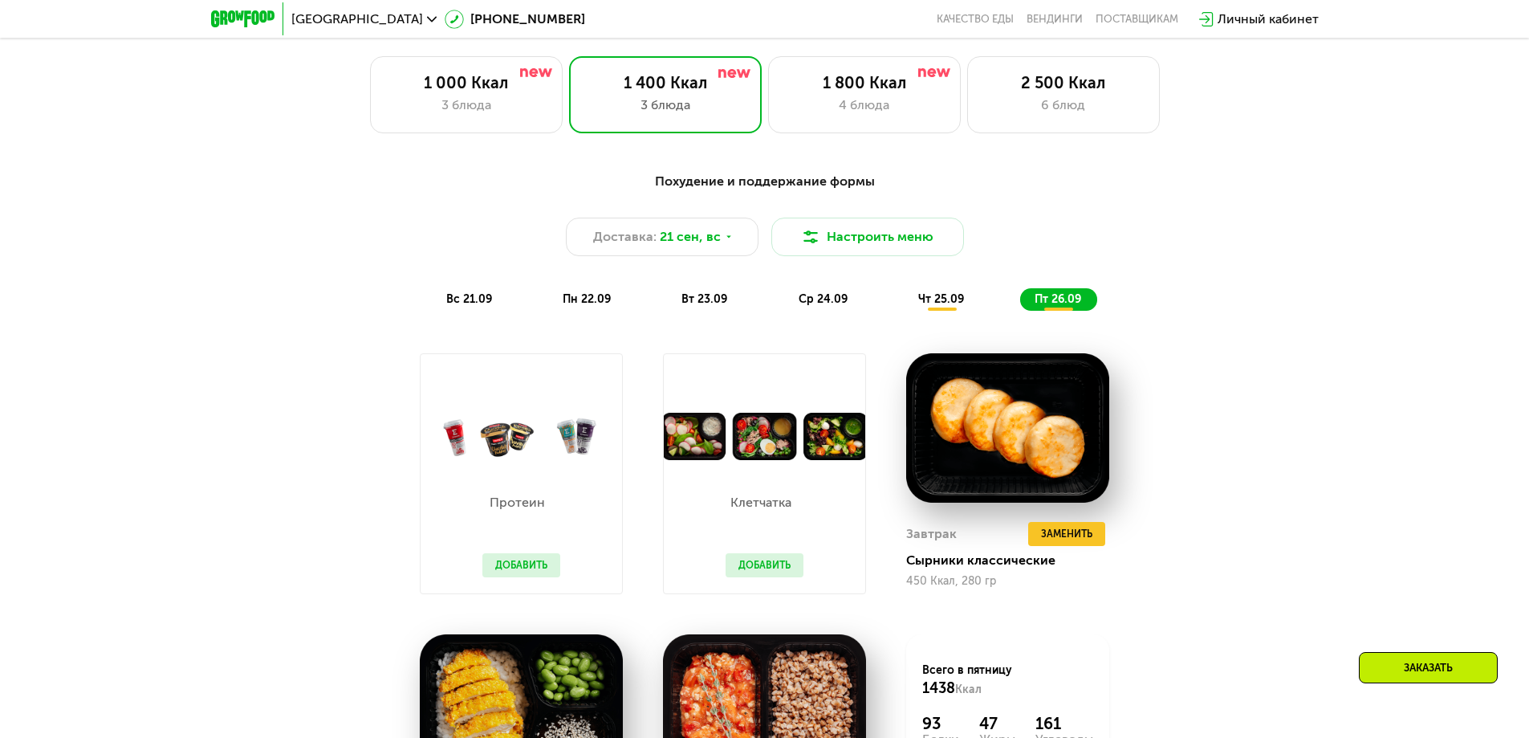
click at [467, 306] on span "вс 21.09" at bounding box center [469, 299] width 46 height 14
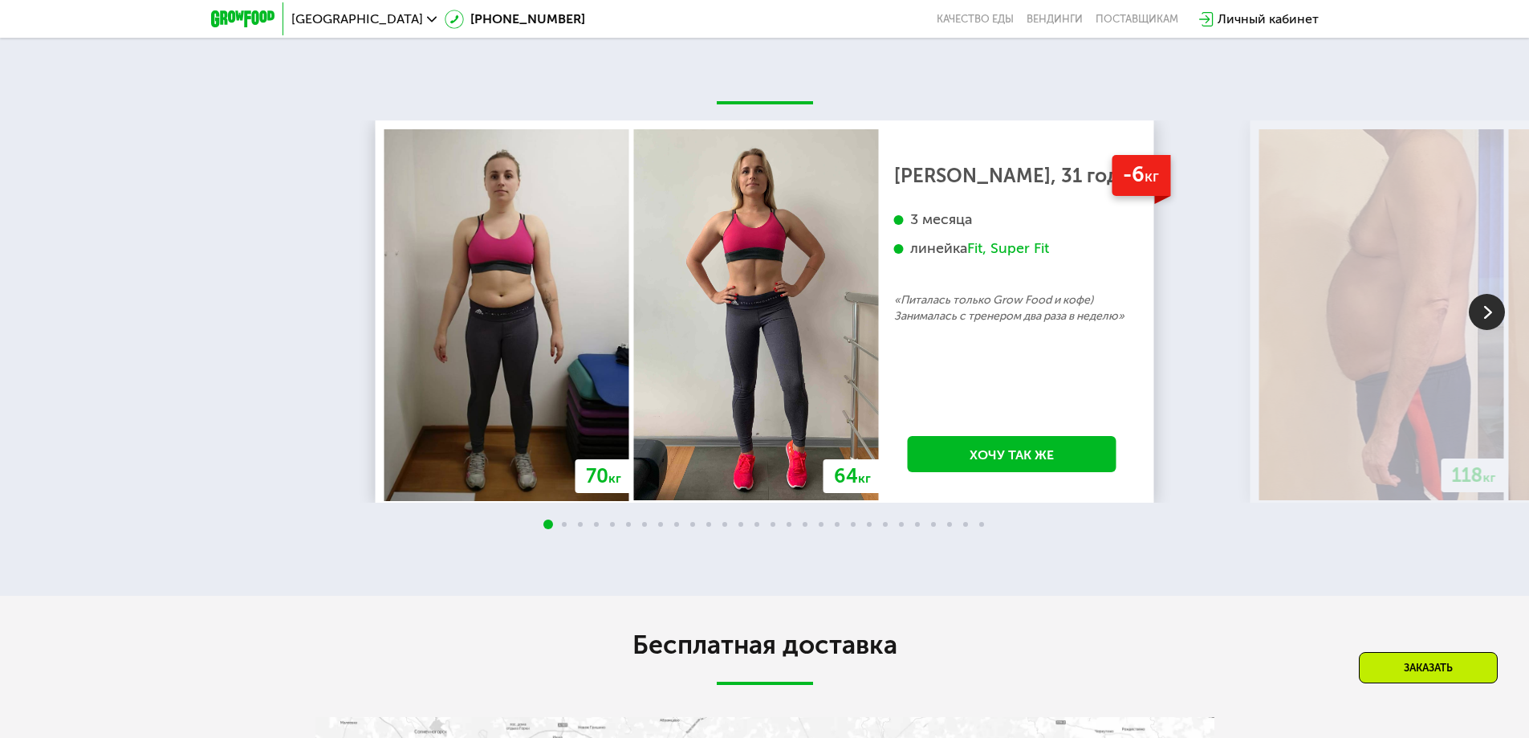
scroll to position [3531, 0]
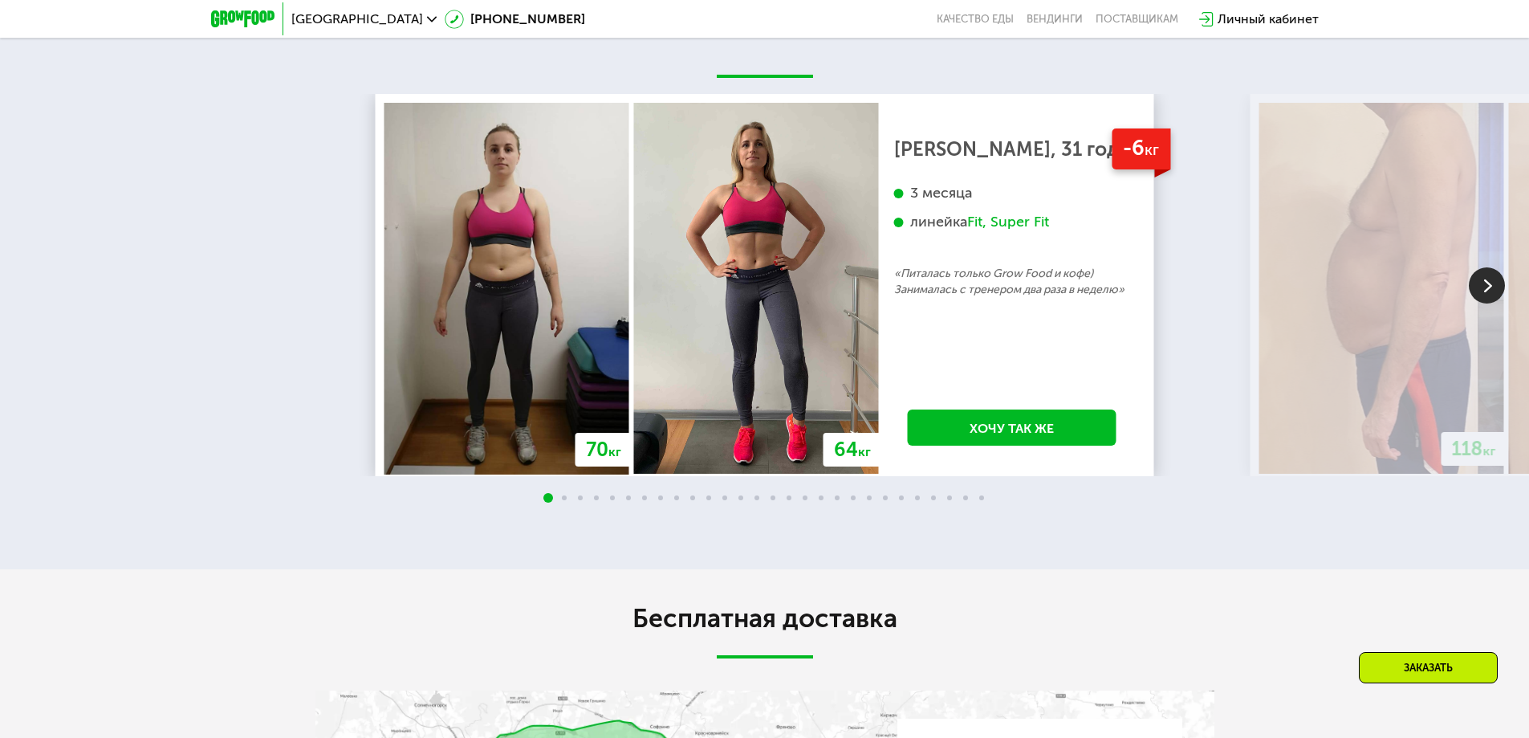
click at [1490, 293] on img at bounding box center [1487, 285] width 36 height 36
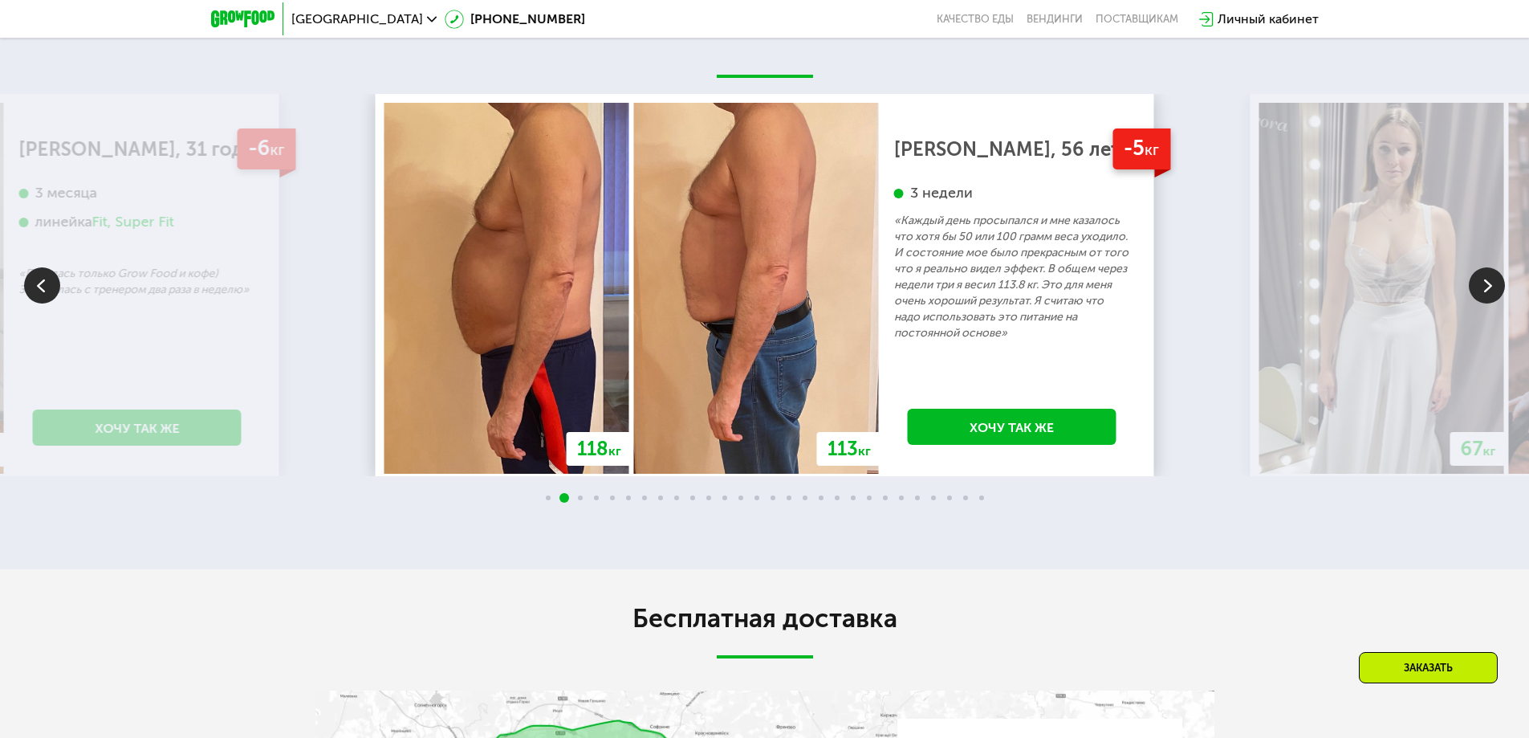
click at [1490, 293] on img at bounding box center [1487, 285] width 36 height 36
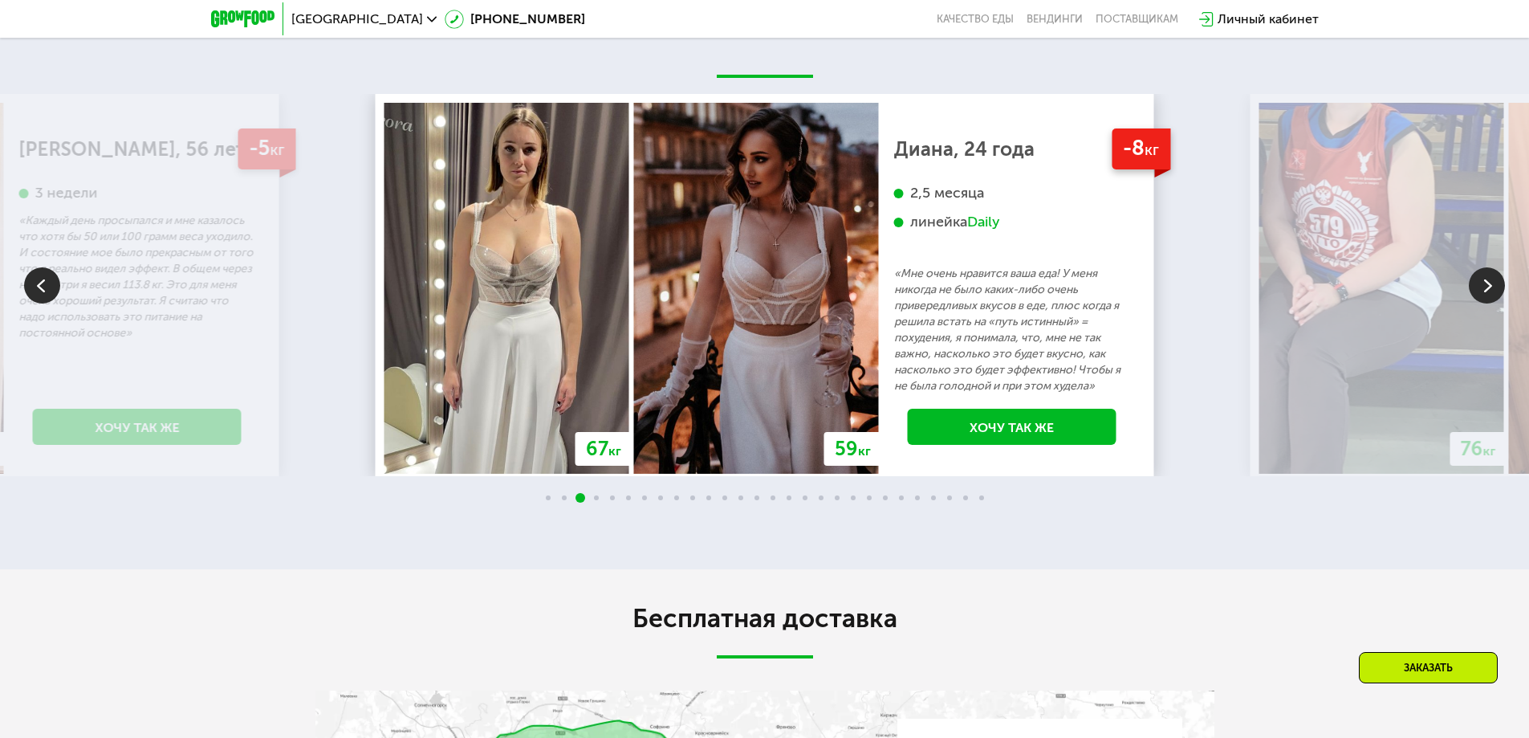
click at [1490, 293] on img at bounding box center [1487, 285] width 36 height 36
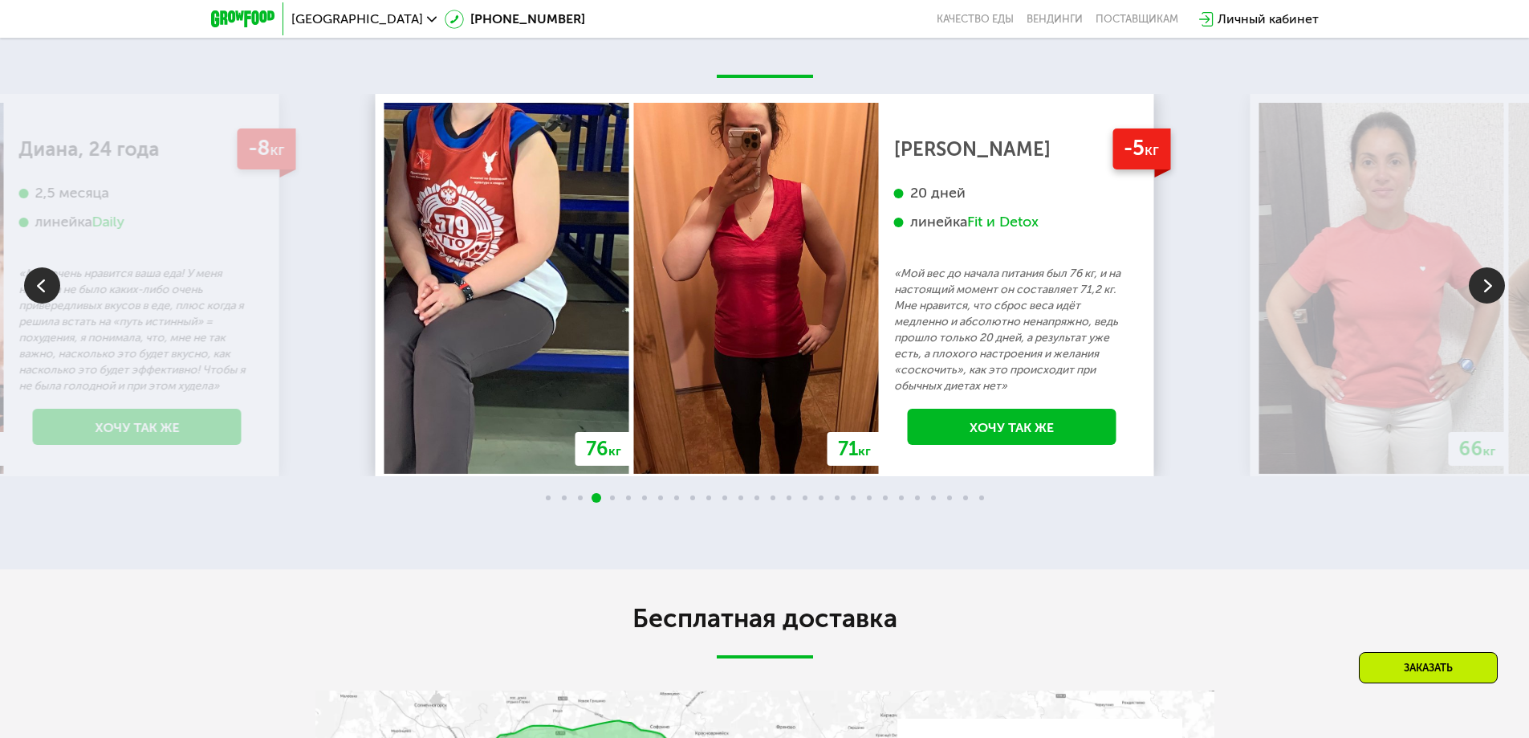
click at [1490, 293] on img at bounding box center [1487, 285] width 36 height 36
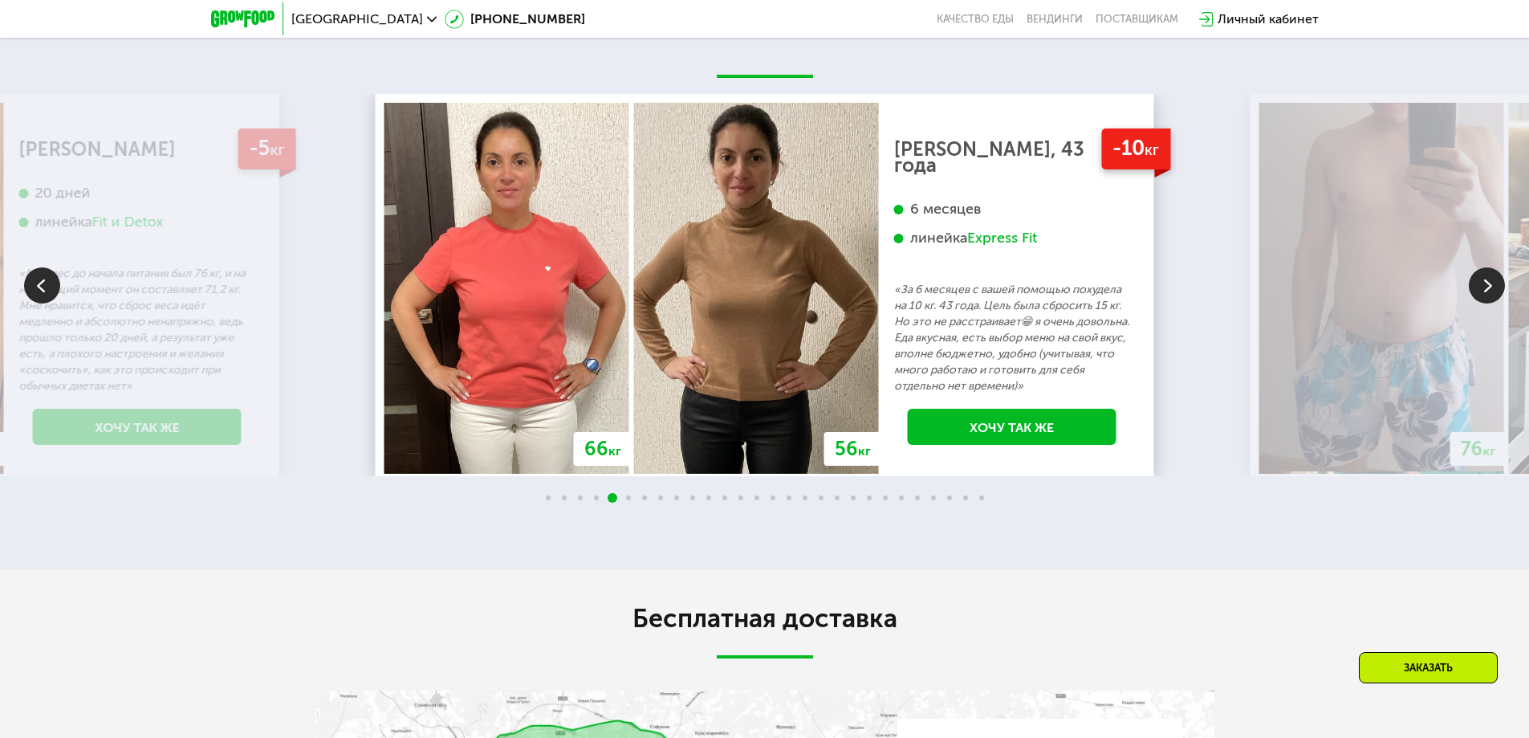
click at [1490, 293] on img at bounding box center [1487, 285] width 36 height 36
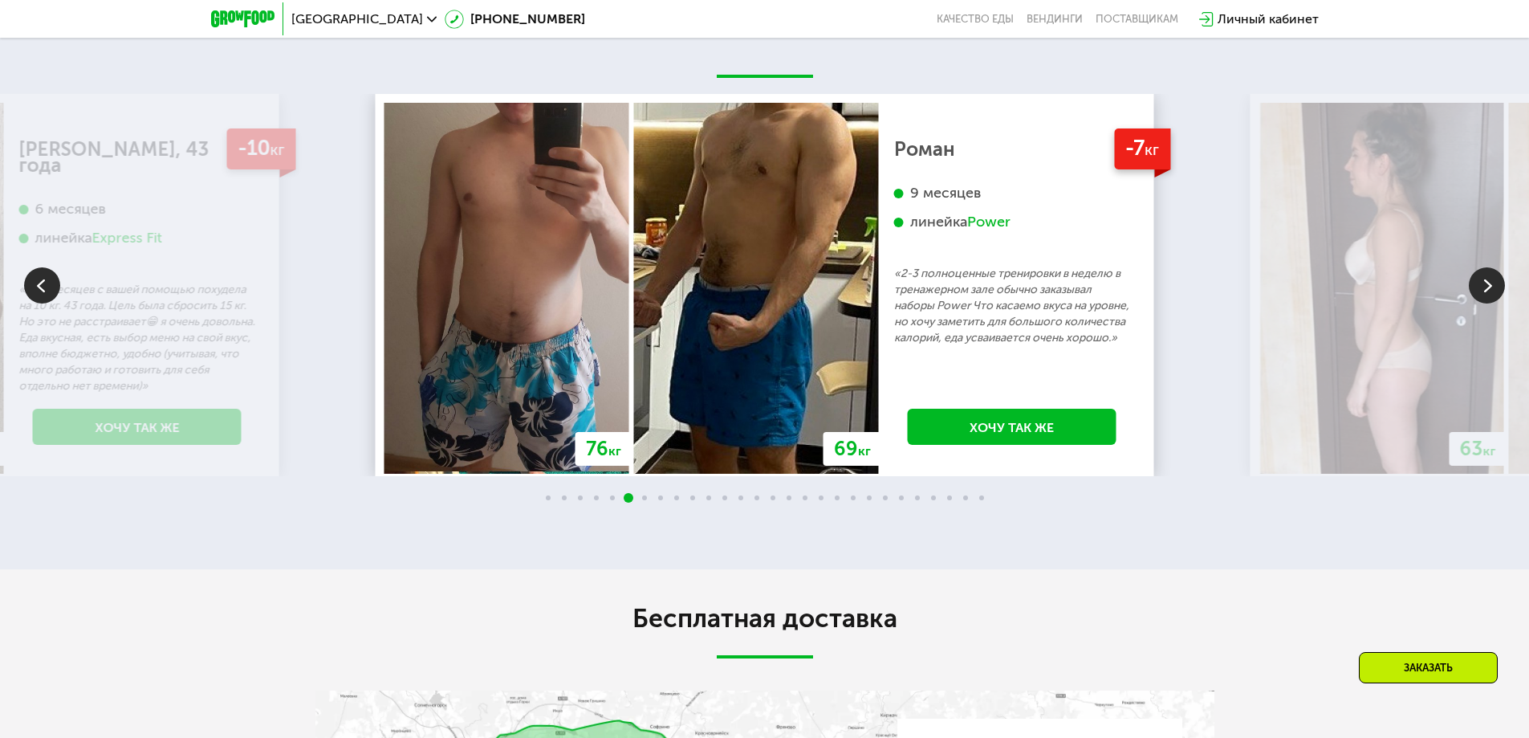
click at [1490, 287] on img at bounding box center [1487, 285] width 36 height 36
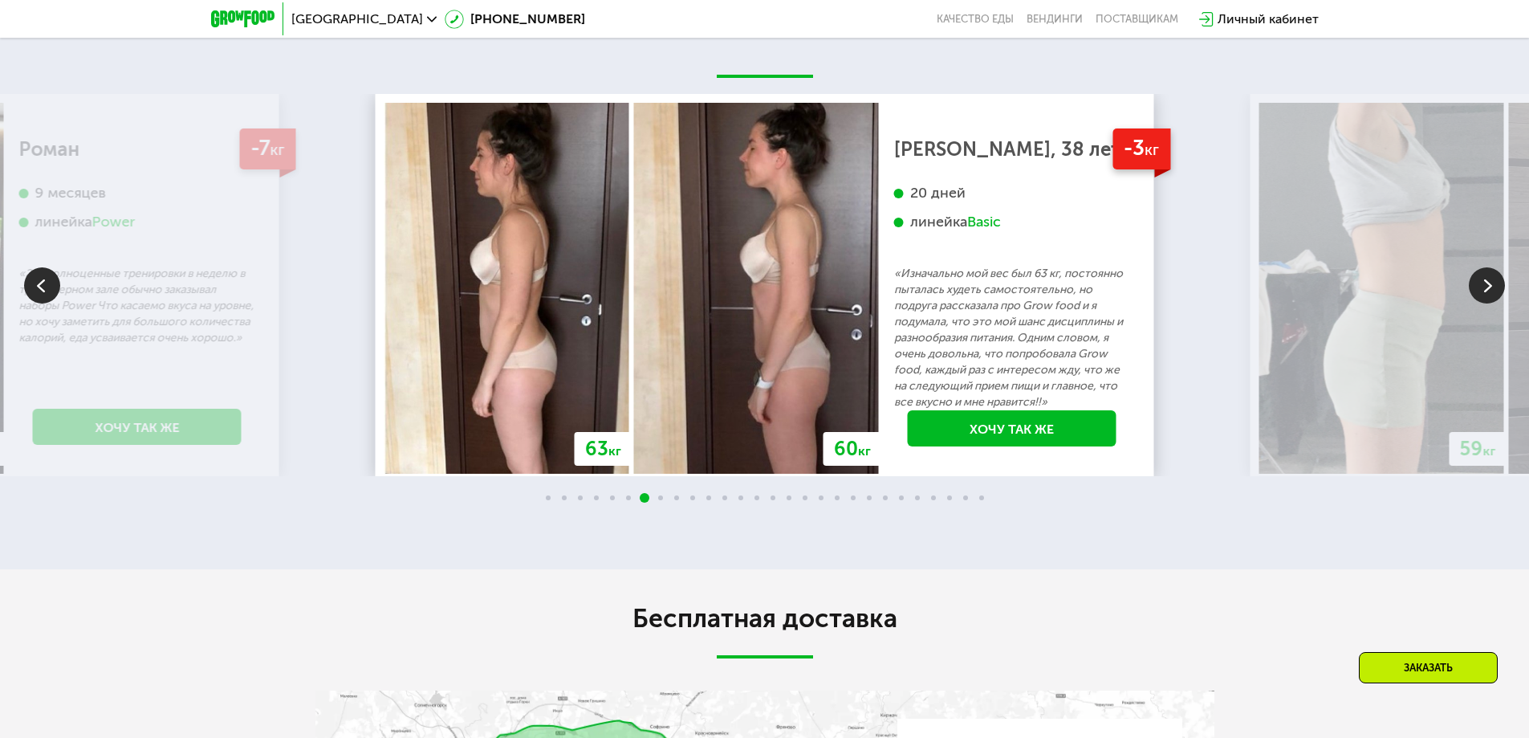
click at [1485, 270] on img at bounding box center [1381, 288] width 245 height 371
click at [1483, 295] on img at bounding box center [1487, 285] width 36 height 36
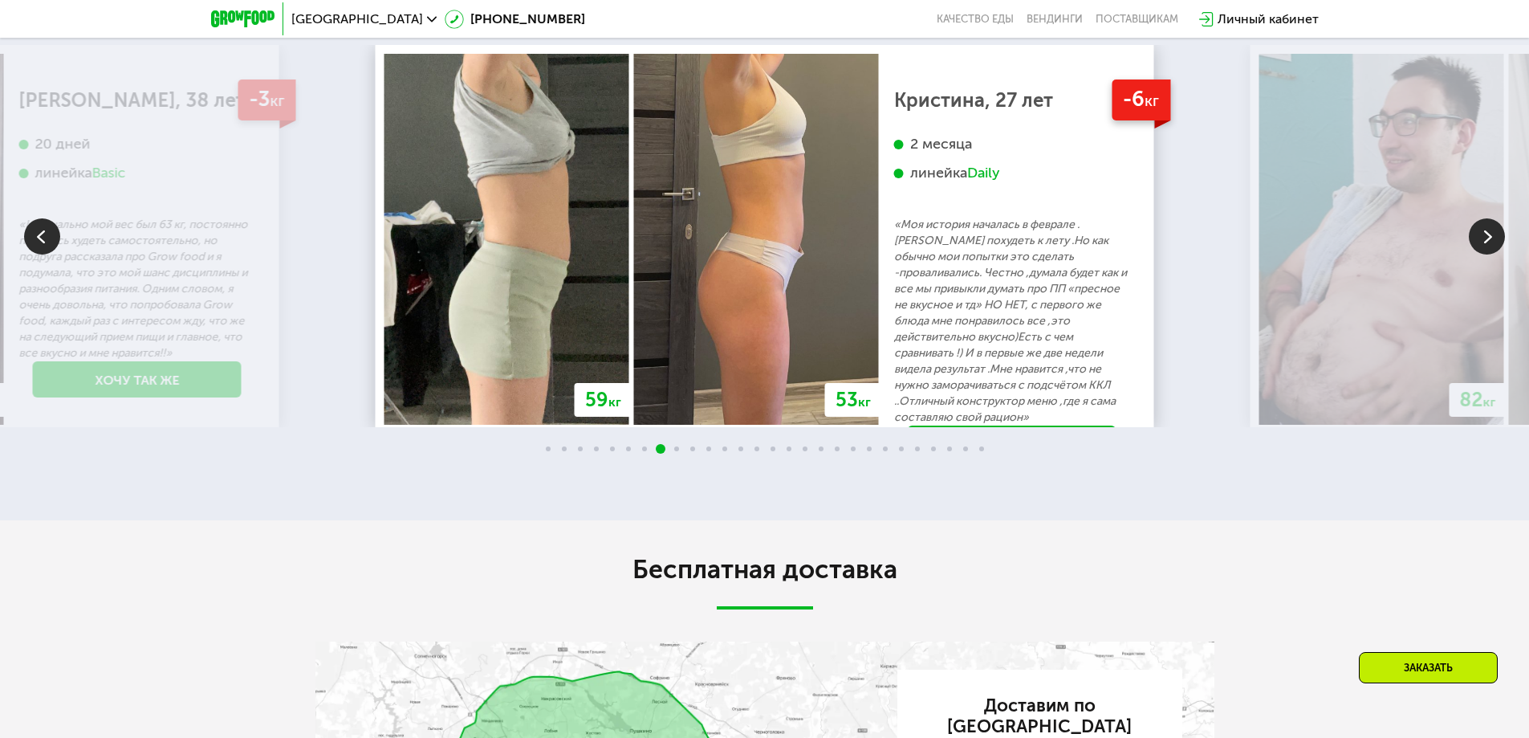
scroll to position [3451, 0]
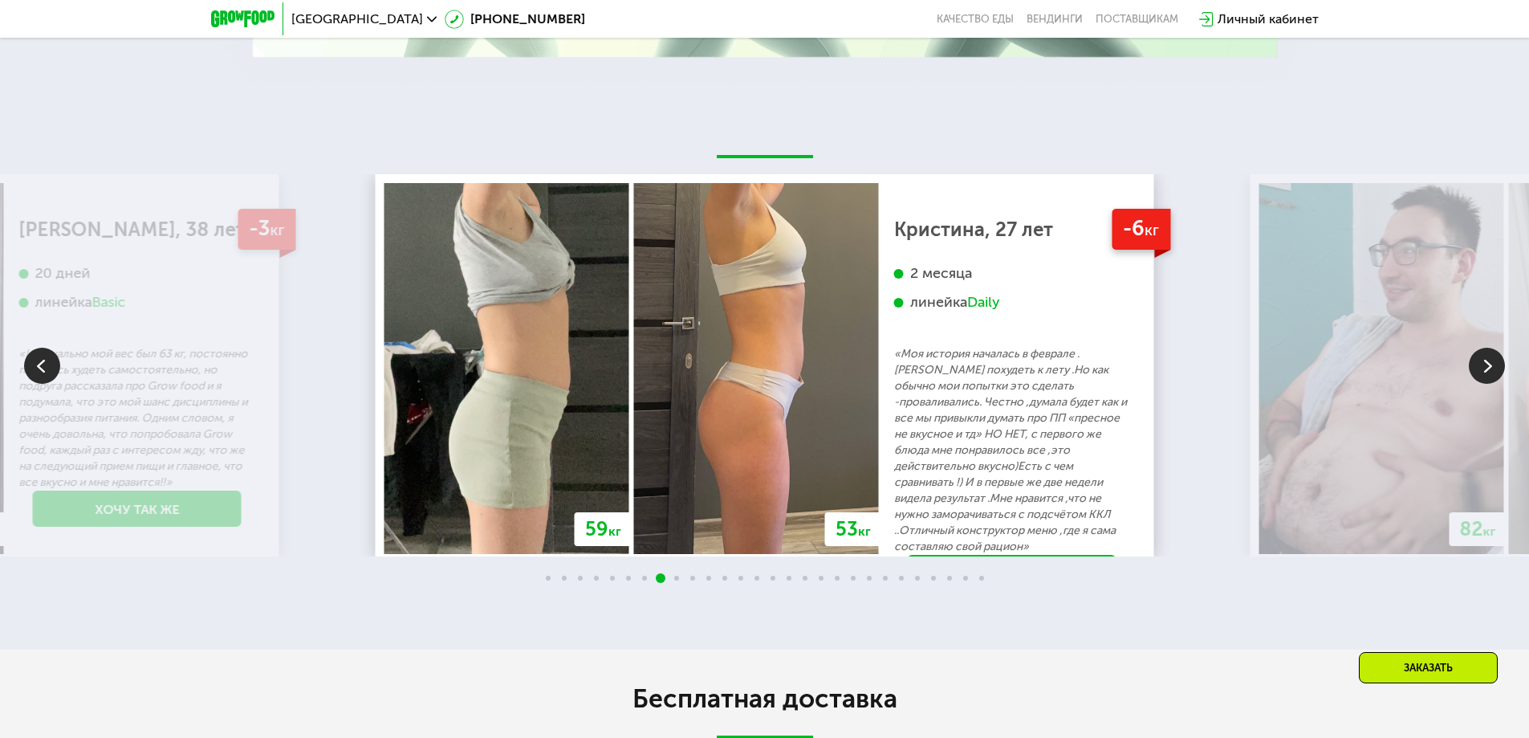
click at [1491, 373] on img at bounding box center [1487, 366] width 36 height 36
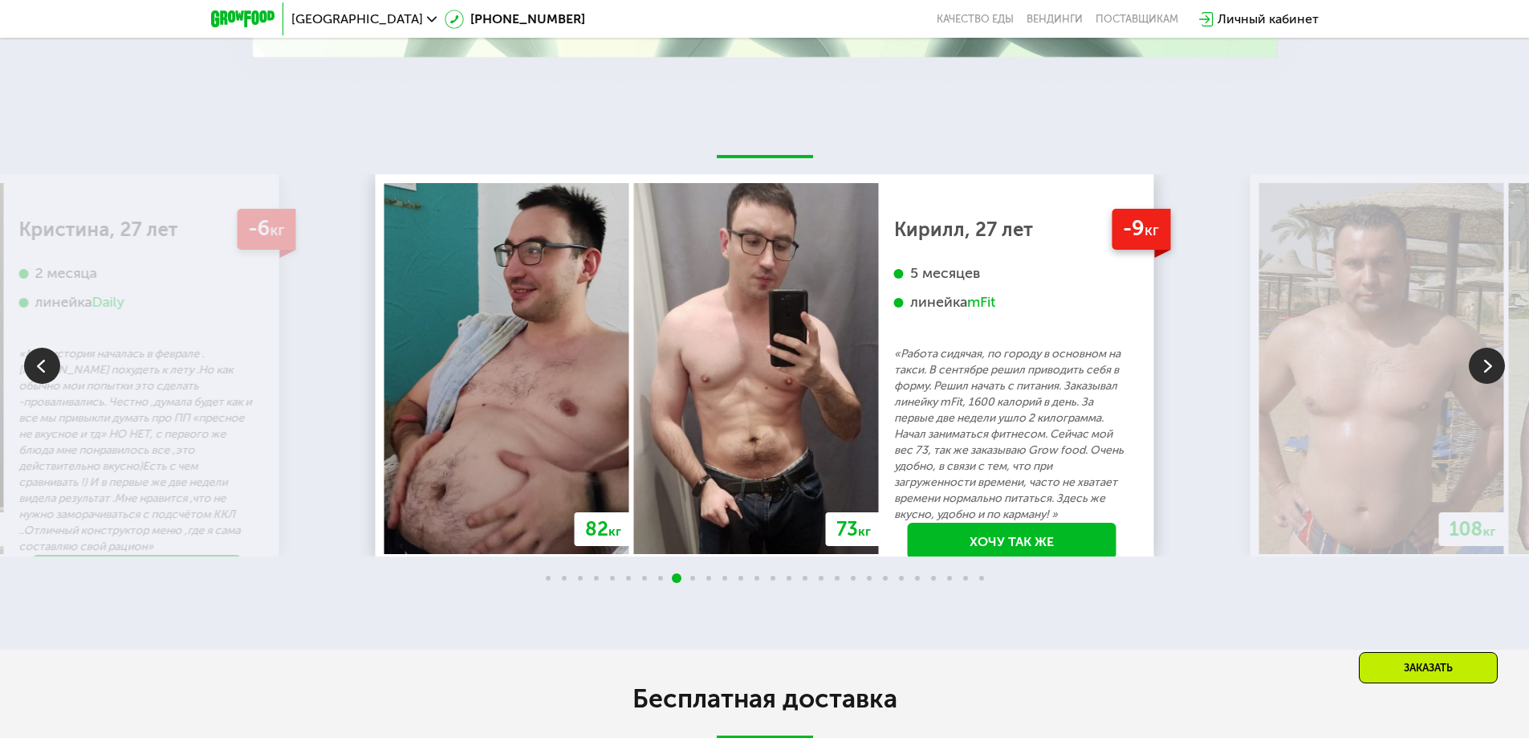
click at [1492, 371] on img at bounding box center [1487, 366] width 36 height 36
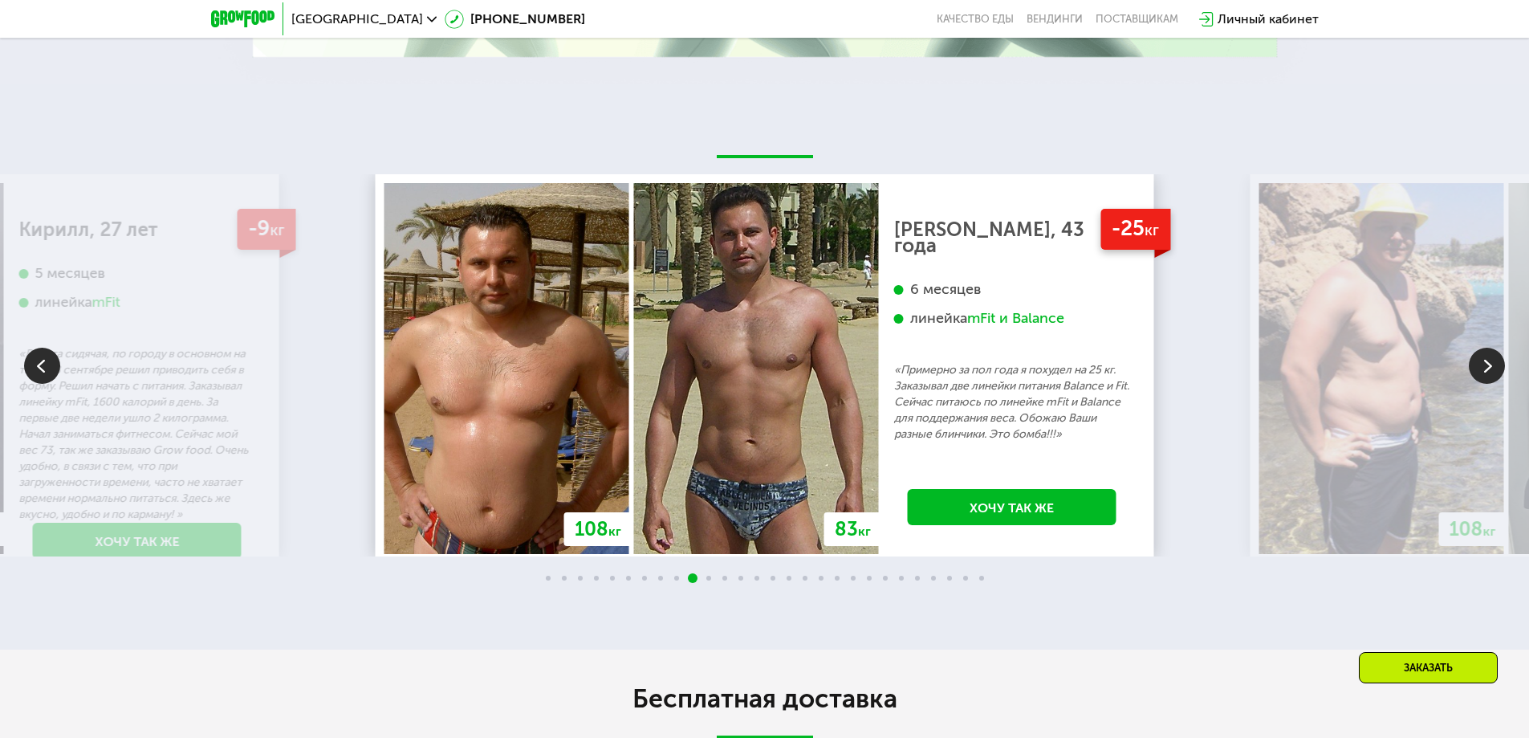
click at [1492, 369] on img at bounding box center [1487, 366] width 36 height 36
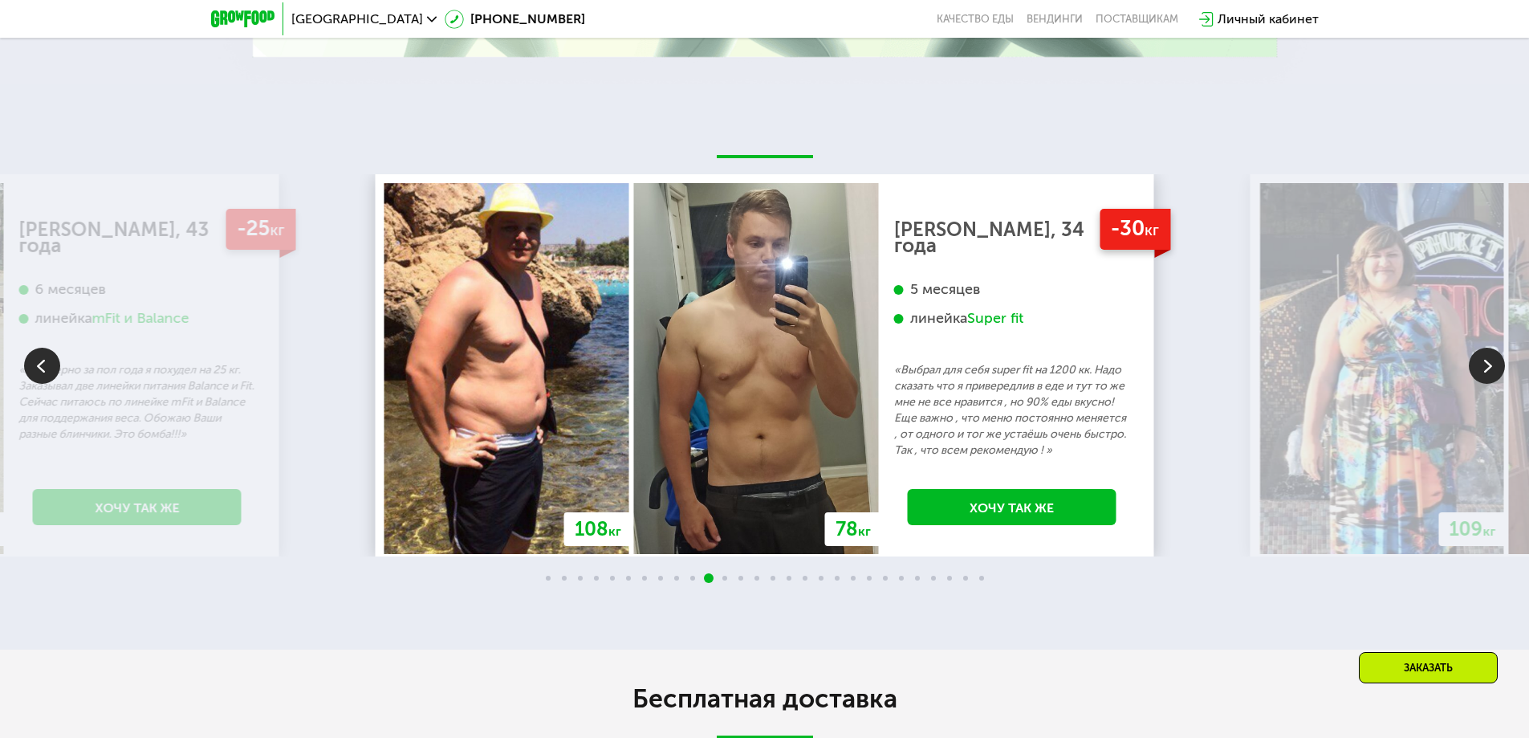
click at [1491, 367] on img at bounding box center [1487, 366] width 36 height 36
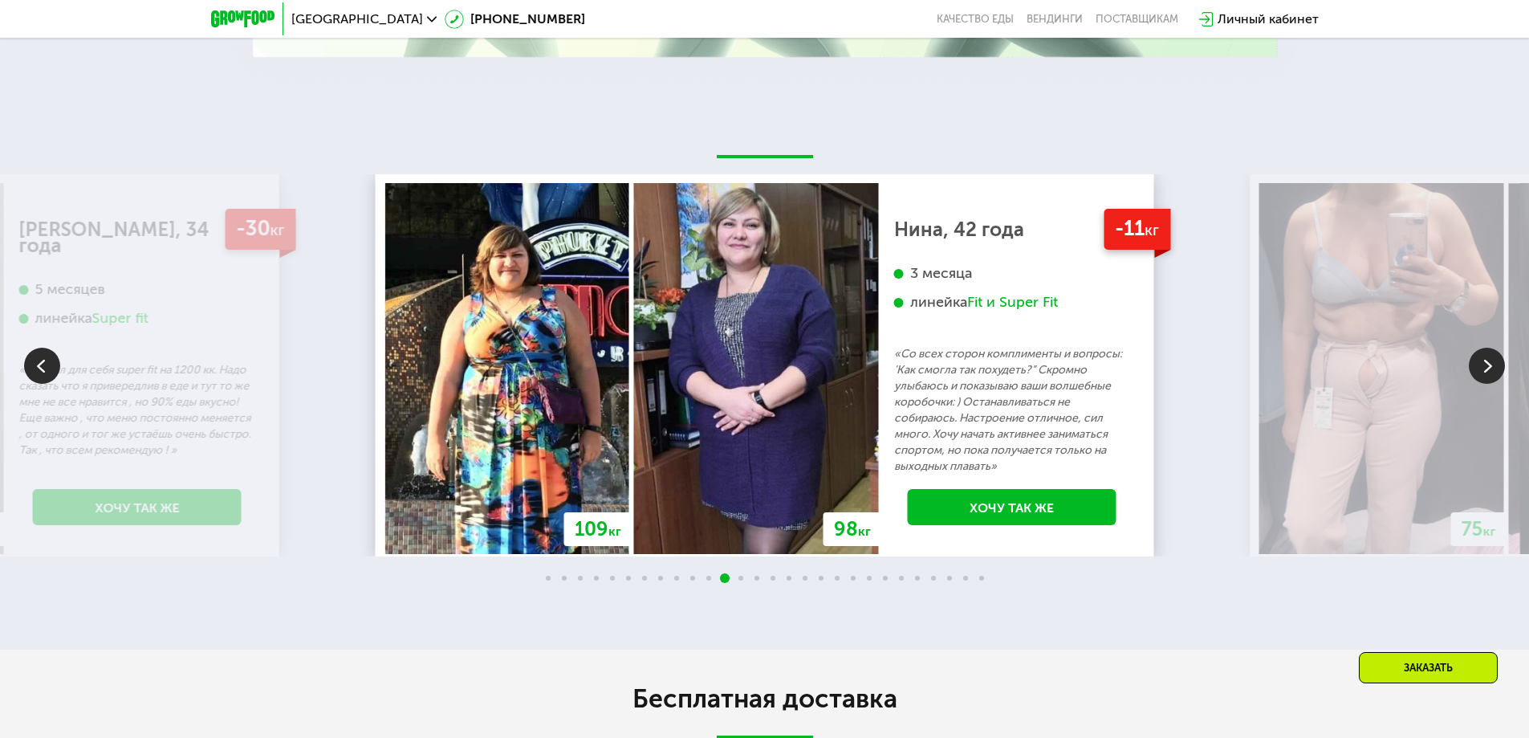
click at [1491, 367] on img at bounding box center [1487, 366] width 36 height 36
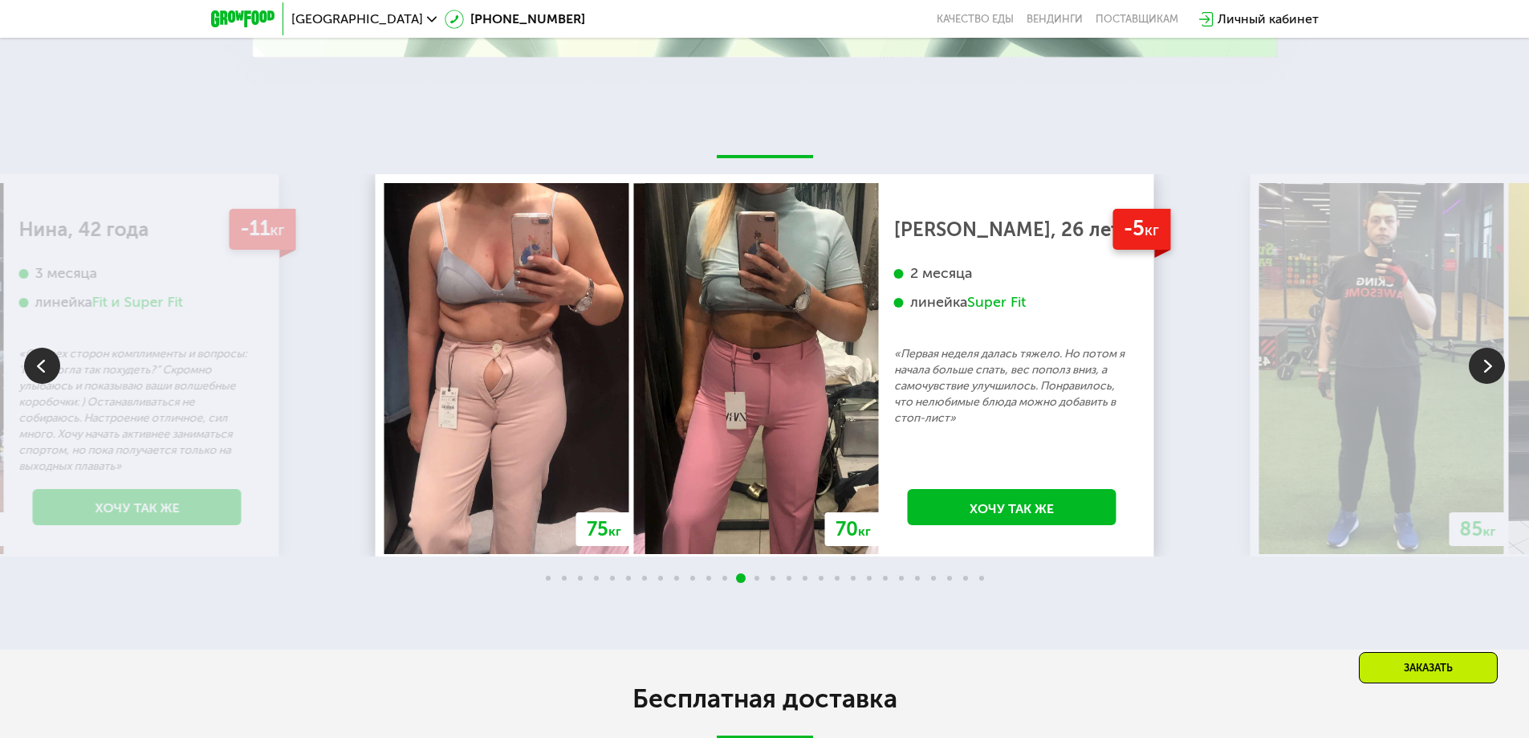
click at [1487, 359] on img at bounding box center [1487, 366] width 36 height 36
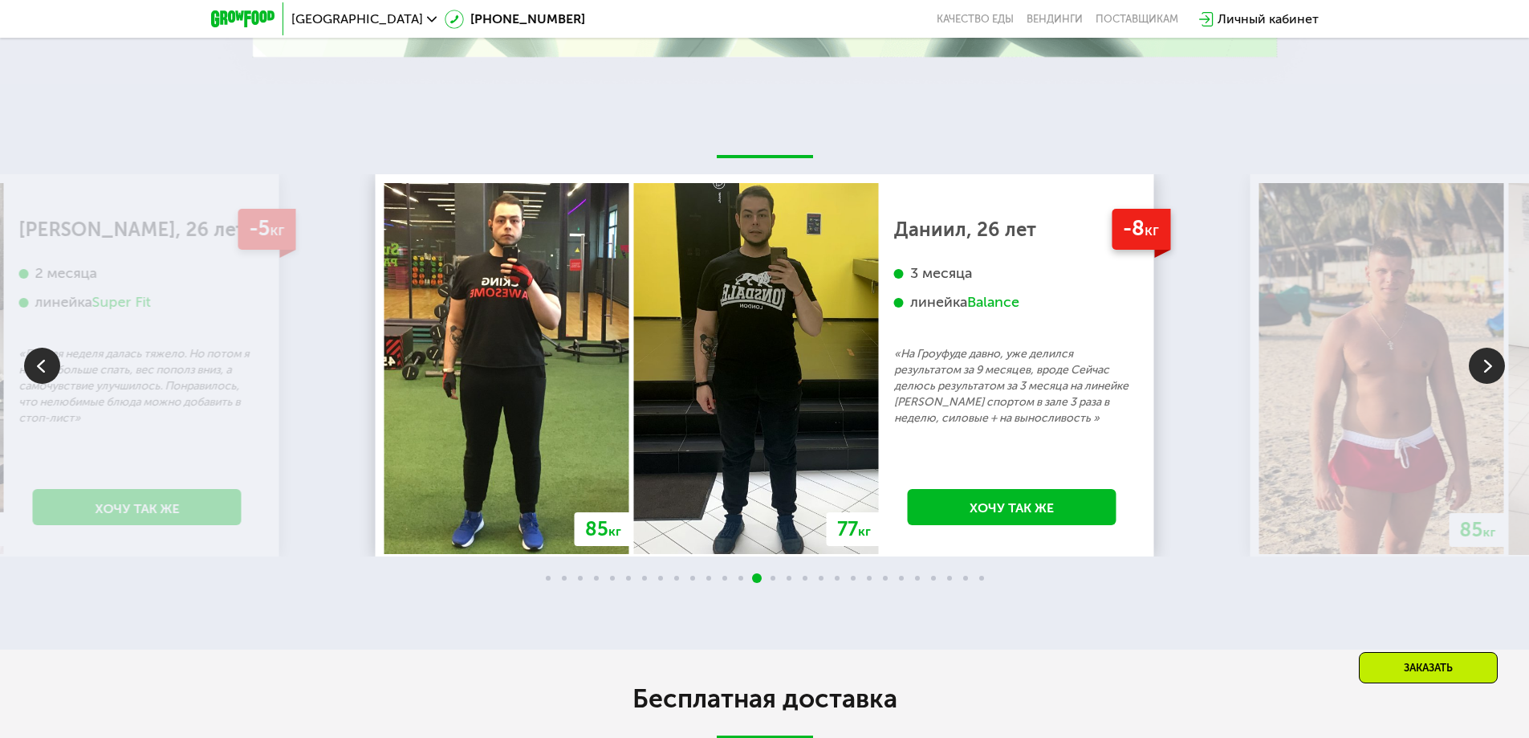
click at [1482, 343] on img at bounding box center [1381, 368] width 245 height 371
click at [1481, 368] on img at bounding box center [1487, 366] width 36 height 36
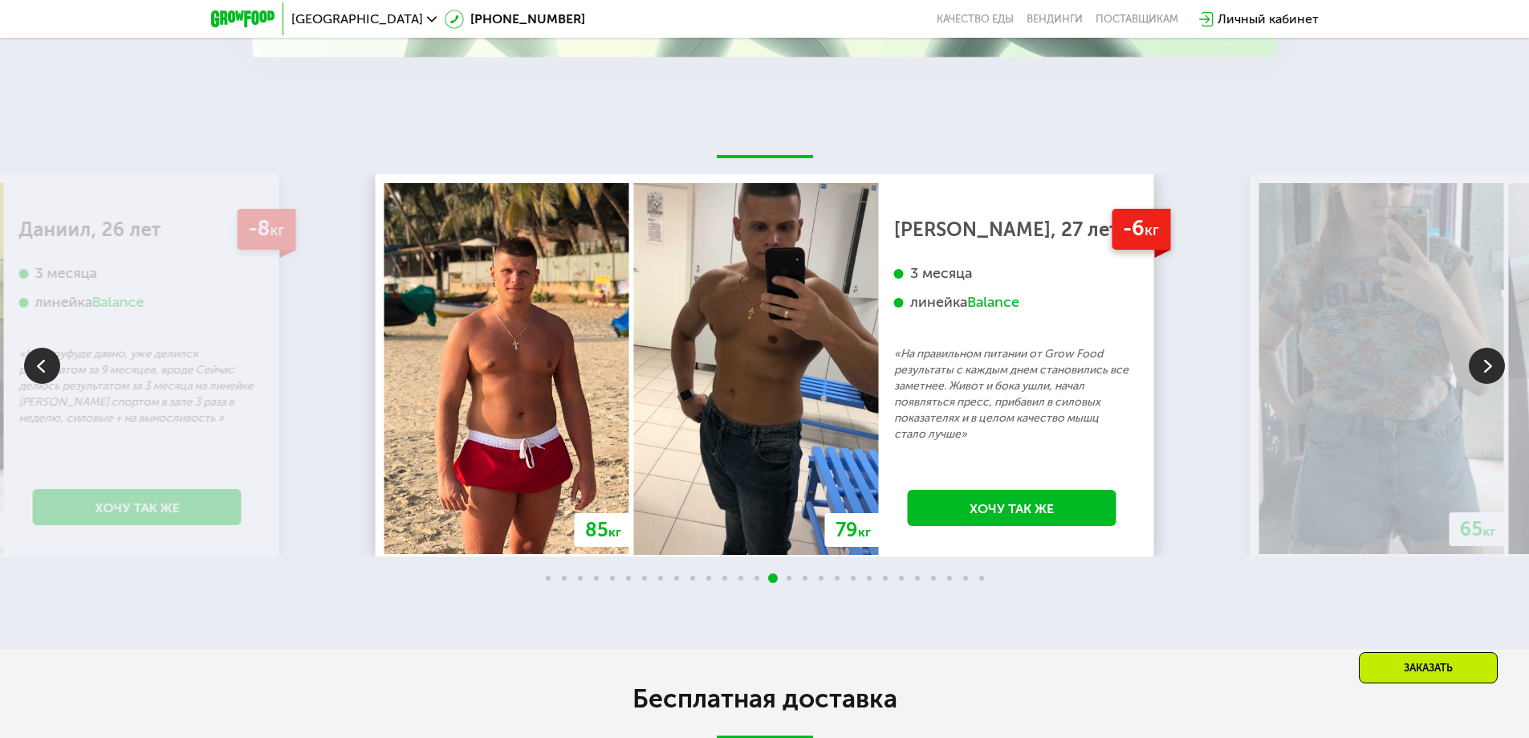
click at [1478, 368] on img at bounding box center [1487, 366] width 36 height 36
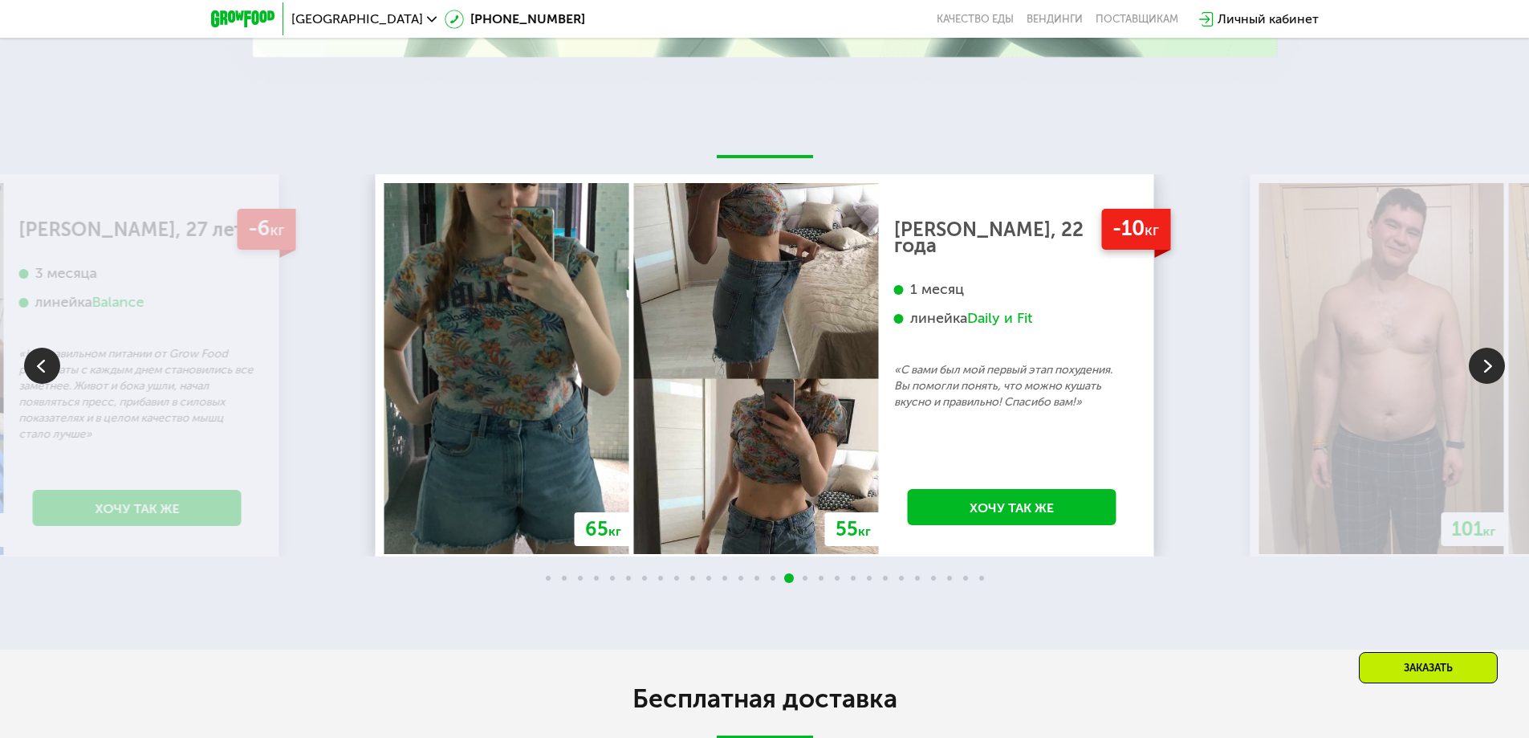
click at [1486, 368] on img at bounding box center [1487, 366] width 36 height 36
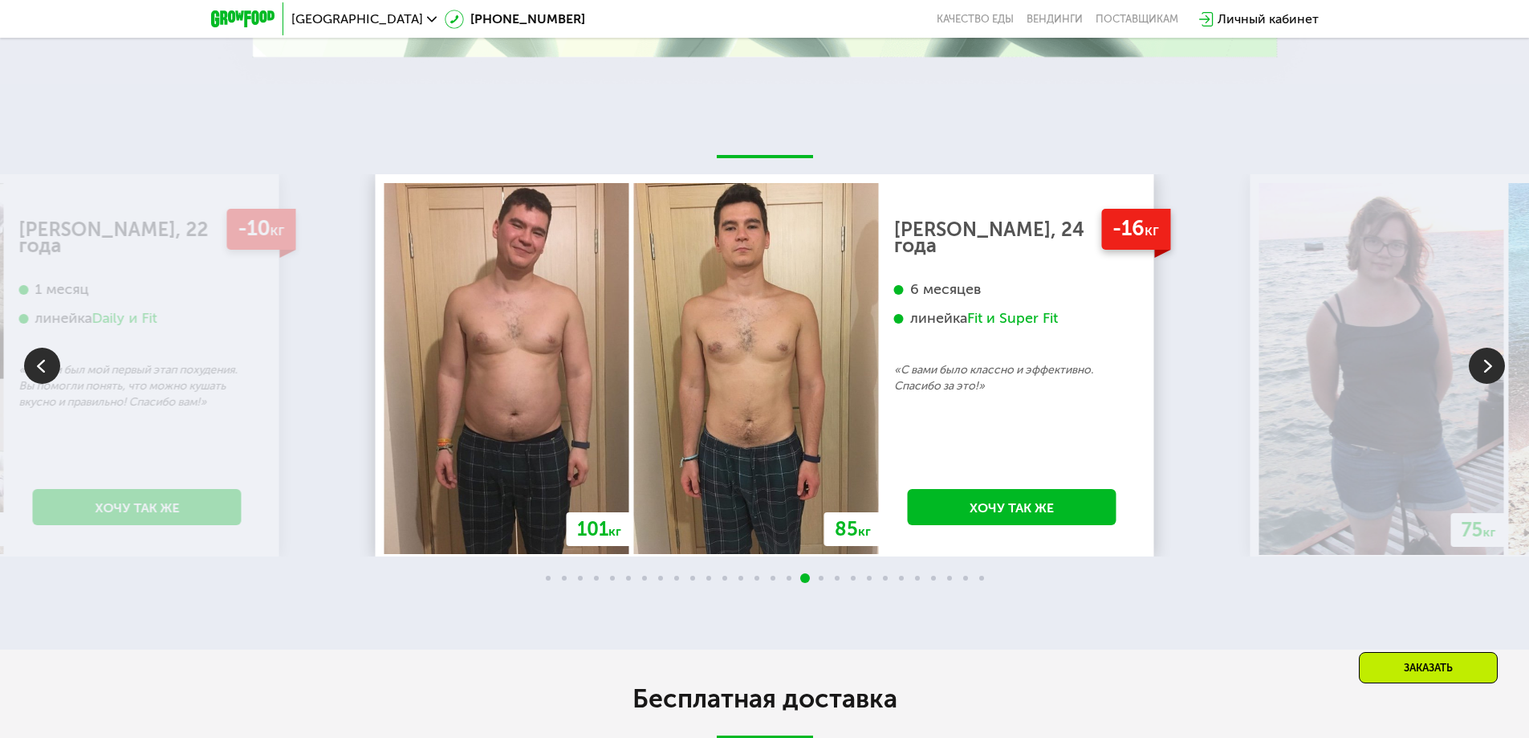
click at [1486, 364] on img at bounding box center [1487, 366] width 36 height 36
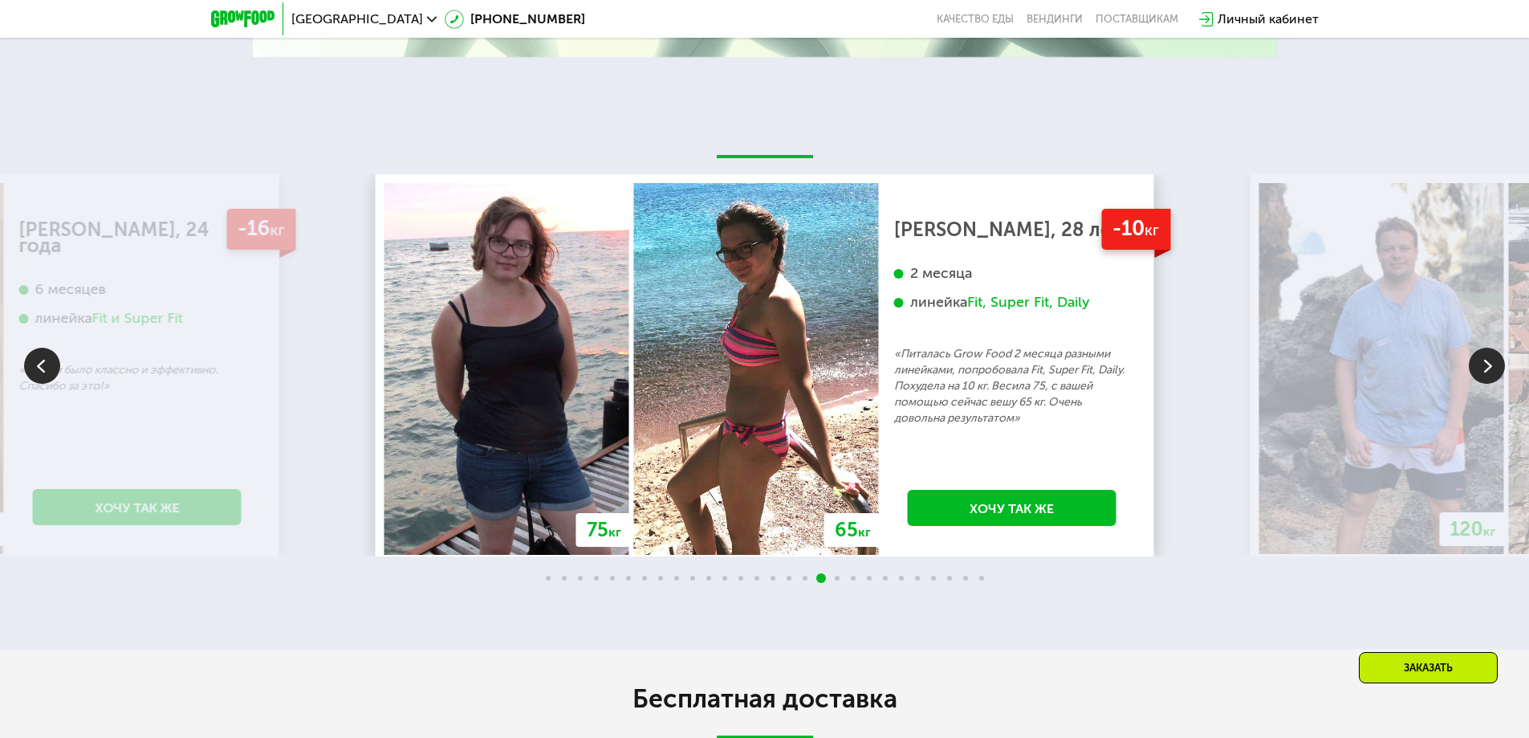
click at [1486, 364] on img at bounding box center [1487, 366] width 36 height 36
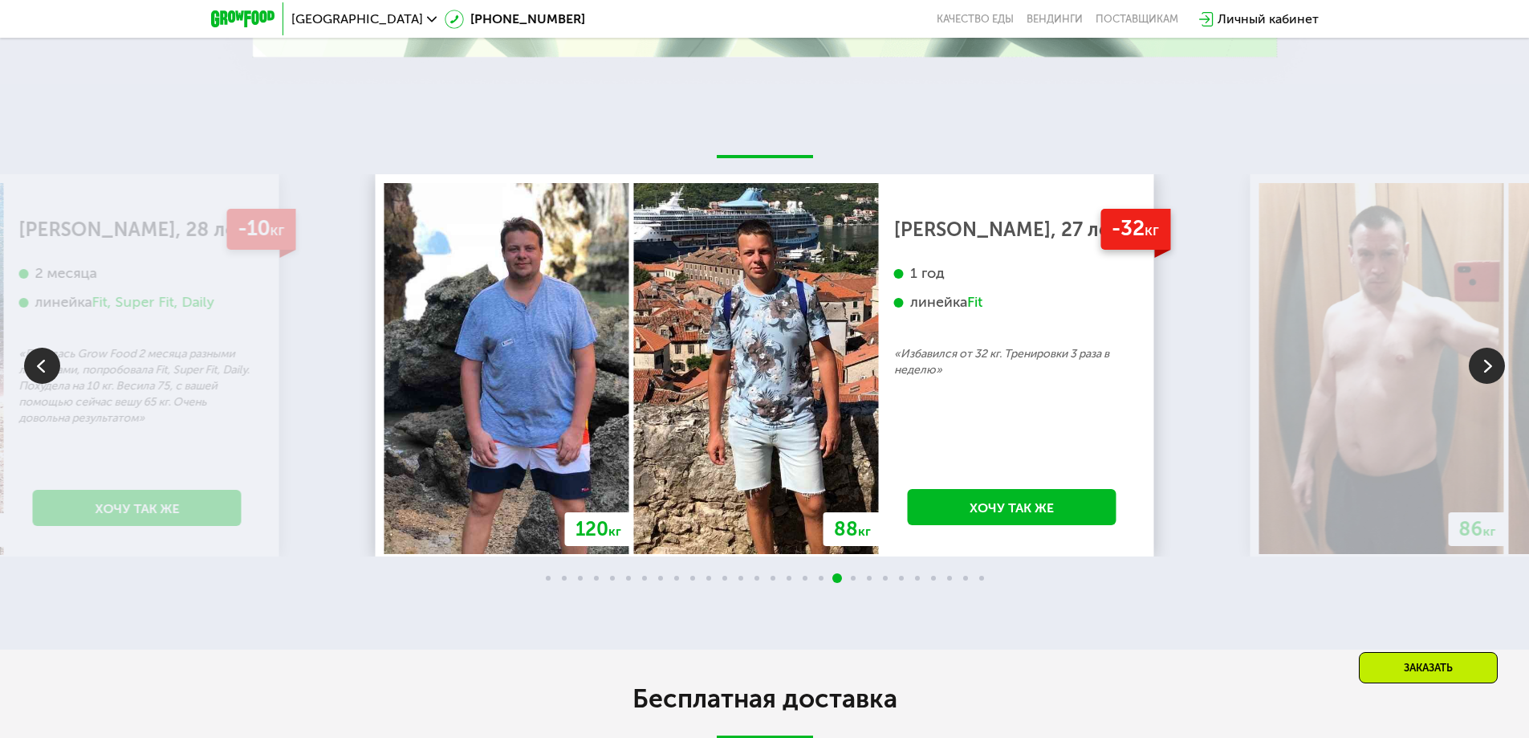
click at [1486, 363] on img at bounding box center [1487, 366] width 36 height 36
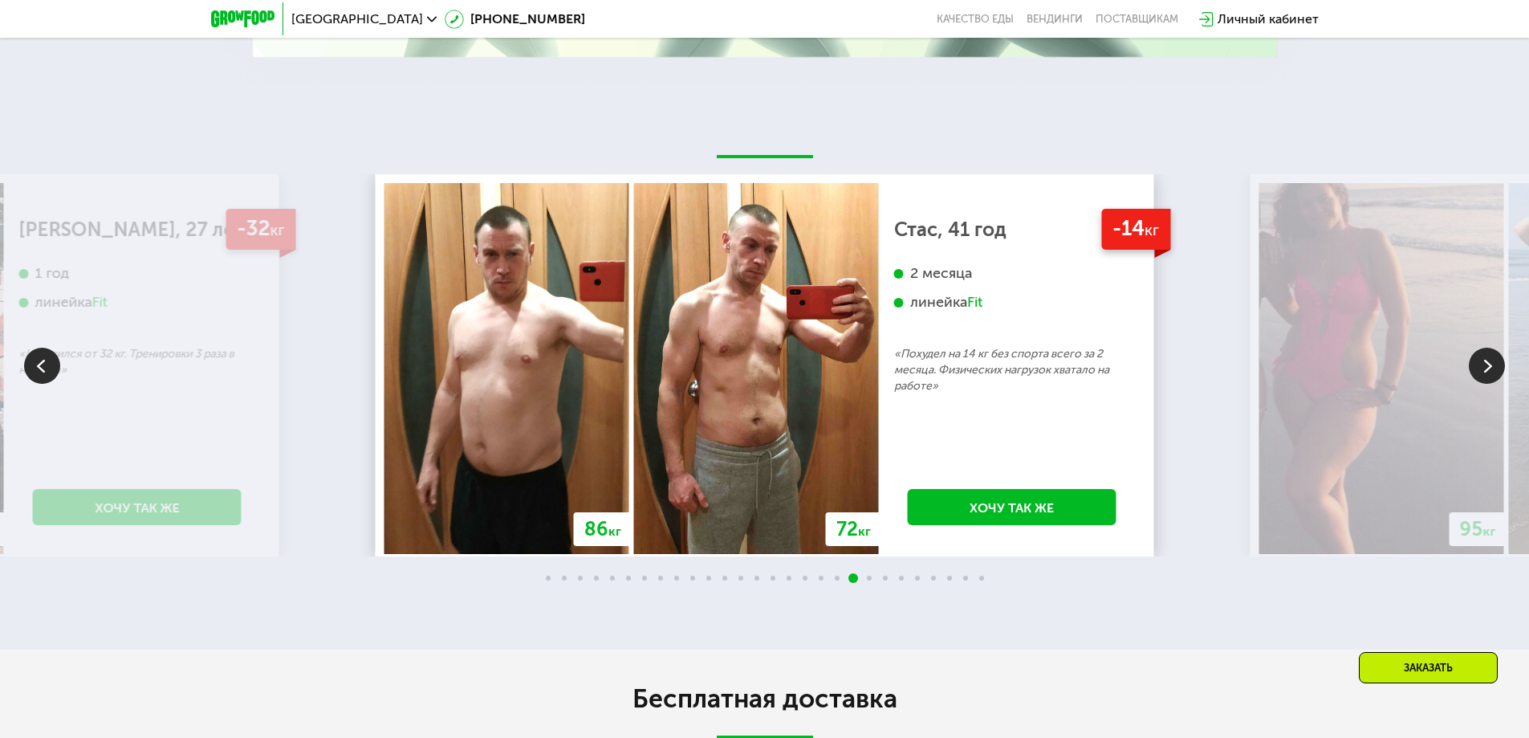
click at [1486, 363] on img at bounding box center [1487, 366] width 36 height 36
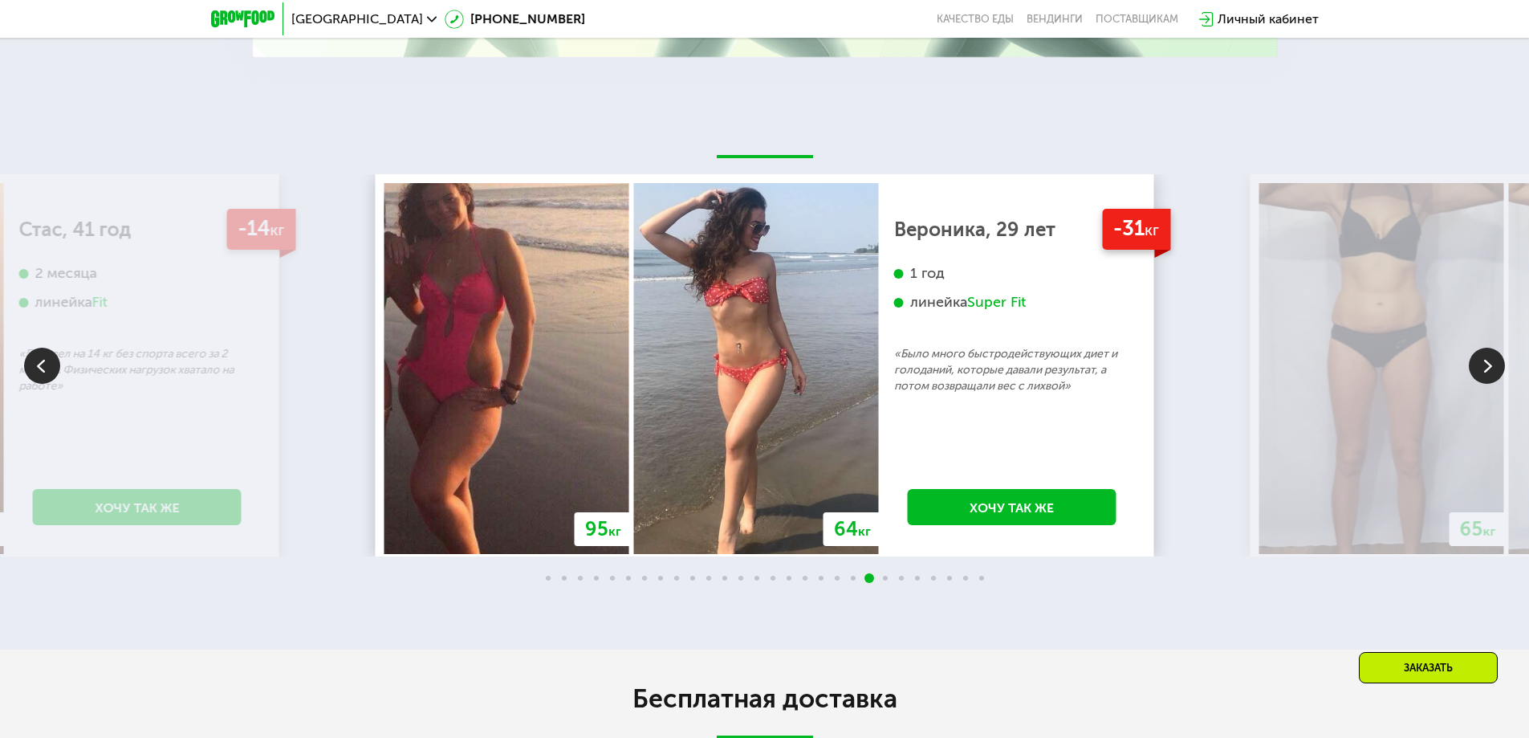
click at [1486, 363] on img at bounding box center [1487, 366] width 36 height 36
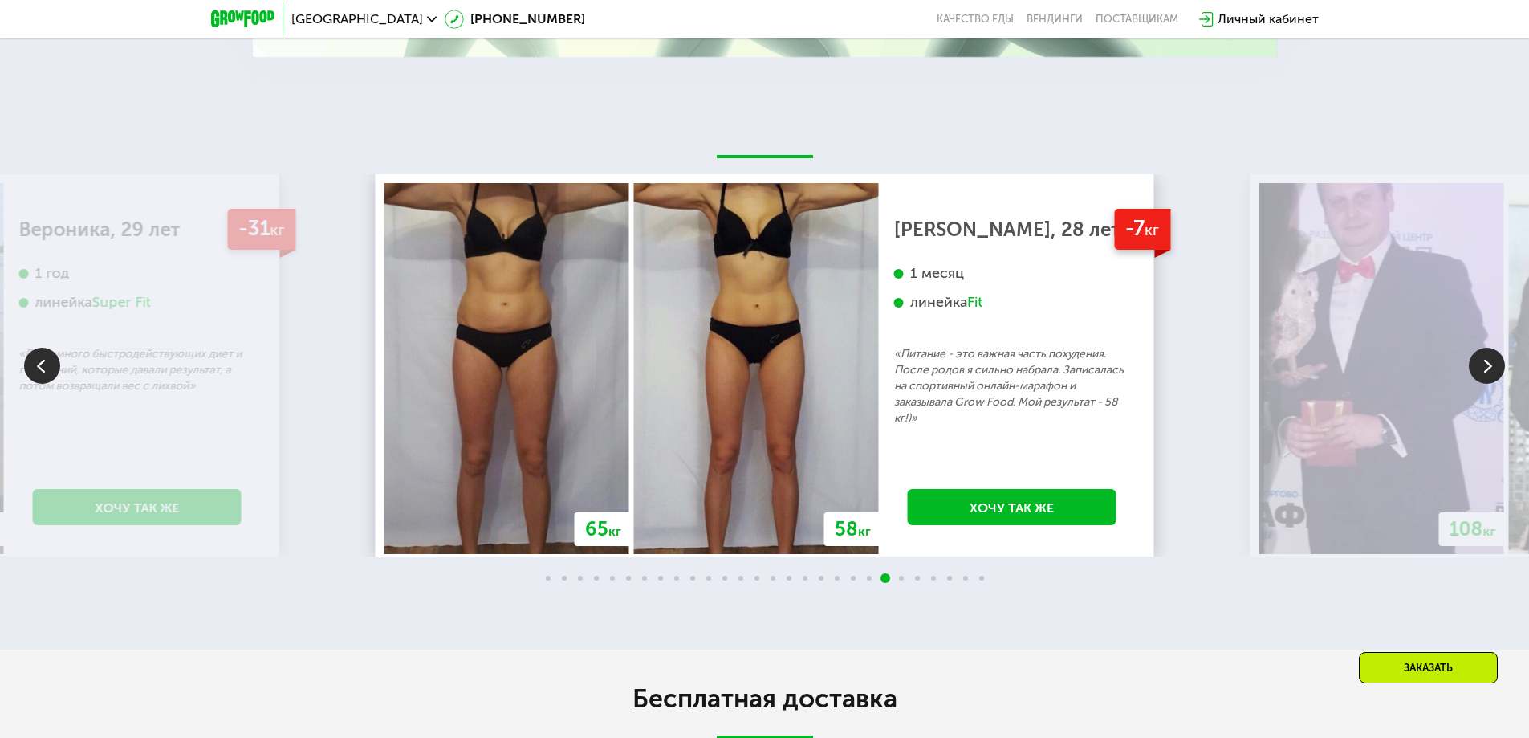
click at [42, 376] on img at bounding box center [42, 366] width 36 height 36
